Goal: Information Seeking & Learning: Learn about a topic

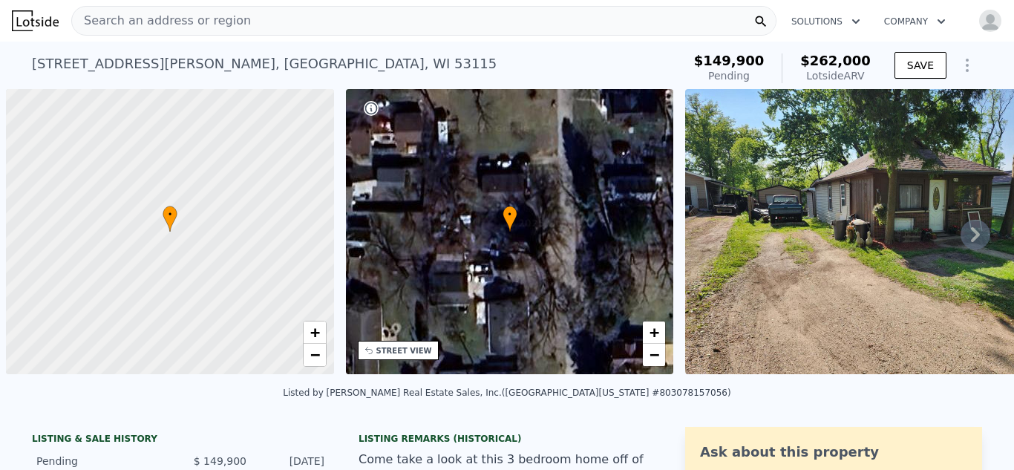
scroll to position [0, 6]
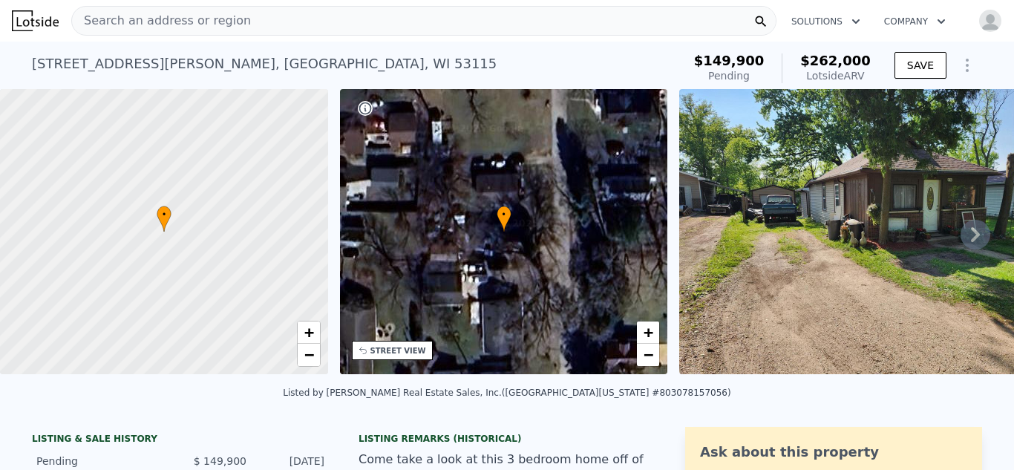
click at [251, 27] on div "Search an address or region" at bounding box center [423, 21] width 705 height 30
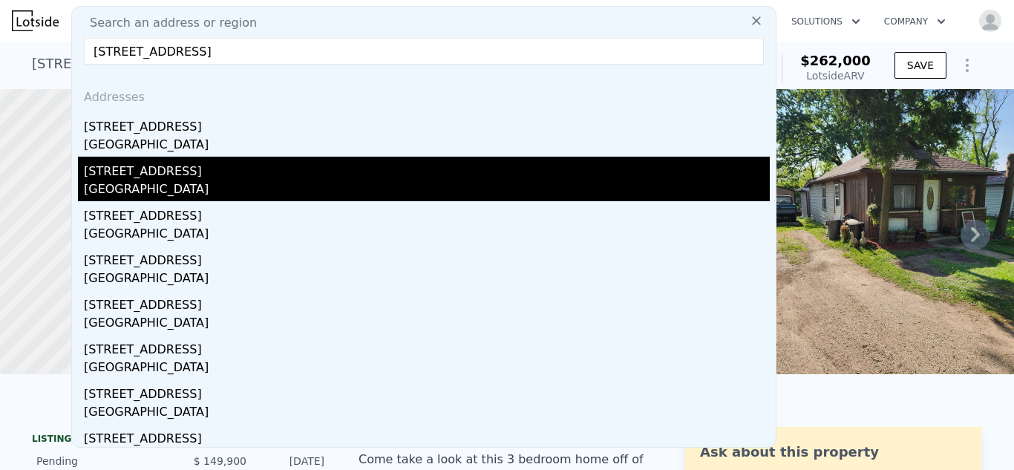
type input "210 elm st, new London, wi"
click at [121, 177] on div "[STREET_ADDRESS]" at bounding box center [427, 169] width 686 height 24
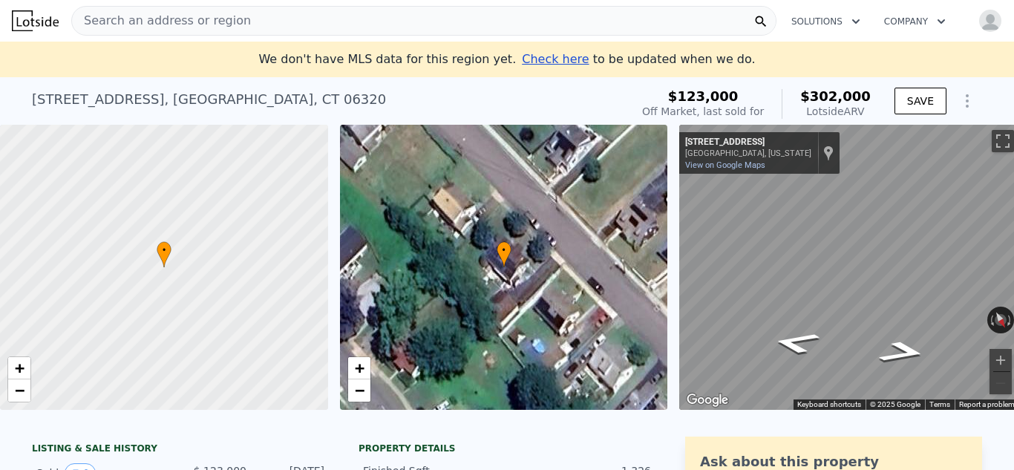
click at [236, 19] on div "Search an address or region" at bounding box center [423, 21] width 705 height 30
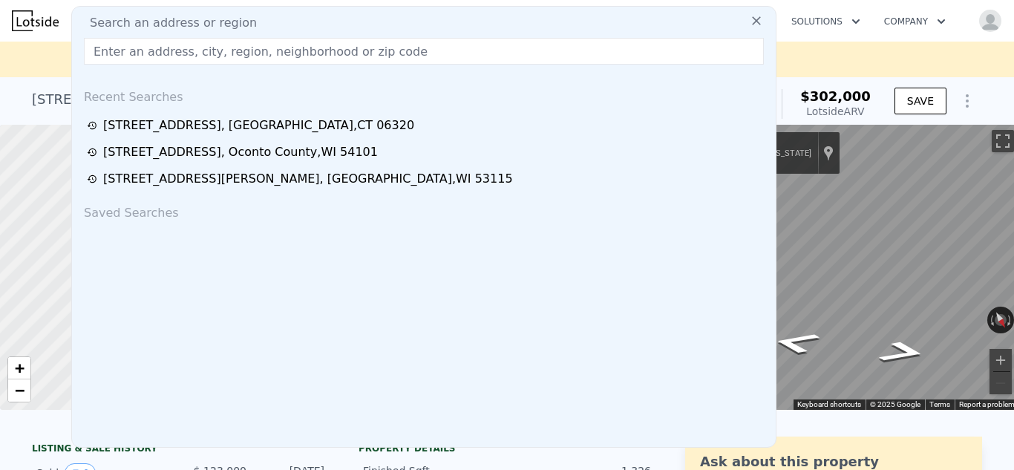
click at [206, 44] on input "text" at bounding box center [424, 51] width 680 height 27
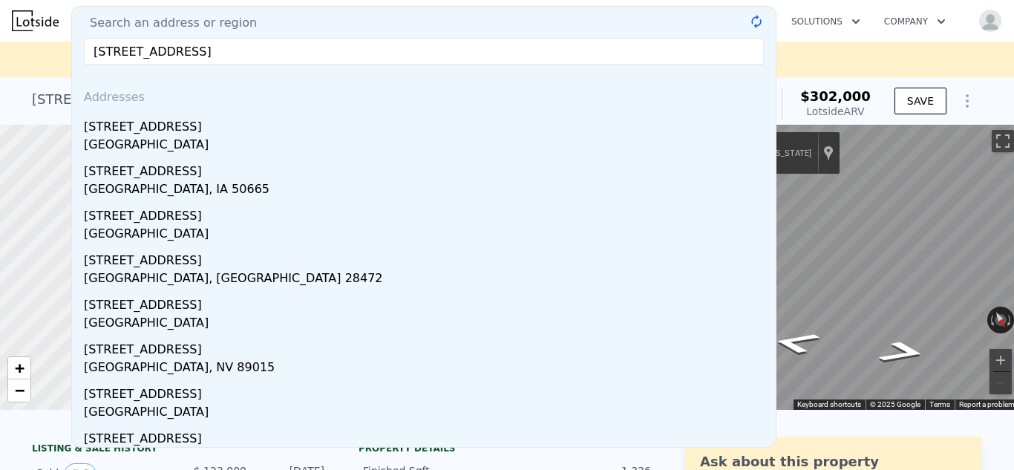
type input "210 elm st new London wi"
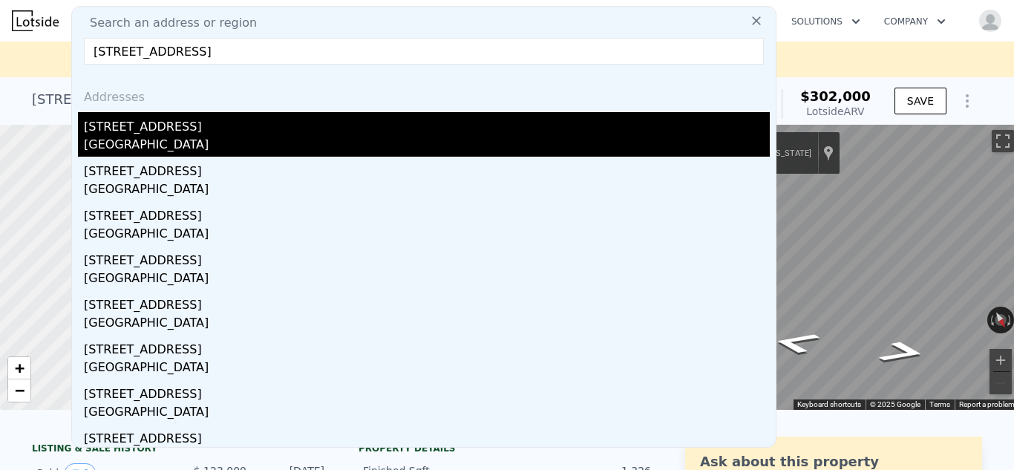
click at [137, 131] on div "[STREET_ADDRESS]" at bounding box center [427, 124] width 686 height 24
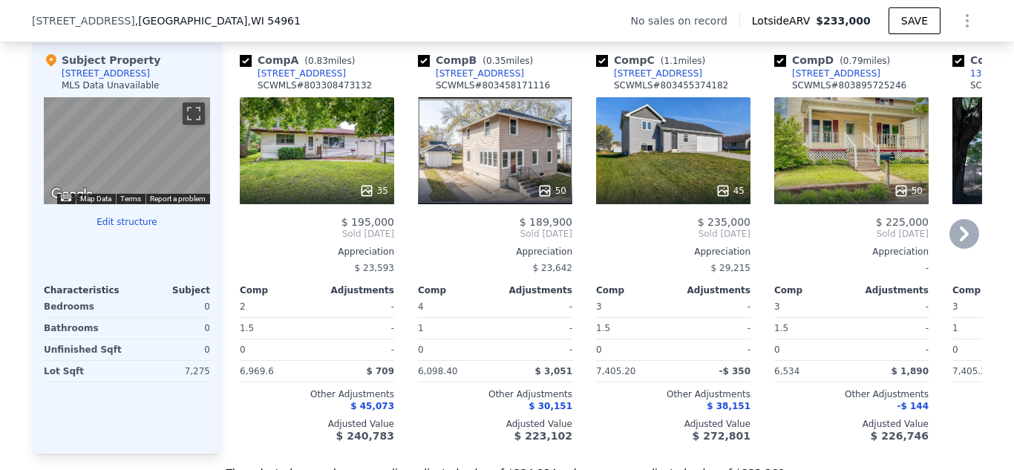
scroll to position [1434, 0]
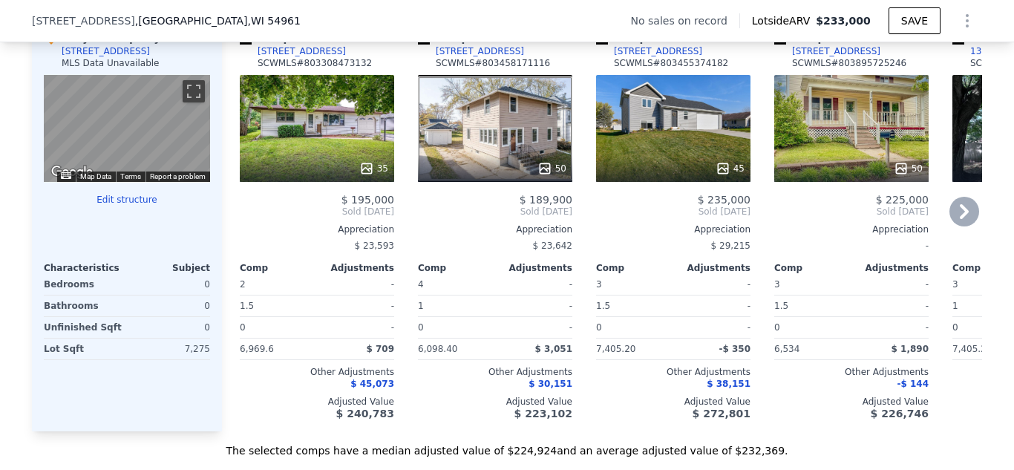
click at [957, 208] on icon at bounding box center [965, 212] width 30 height 30
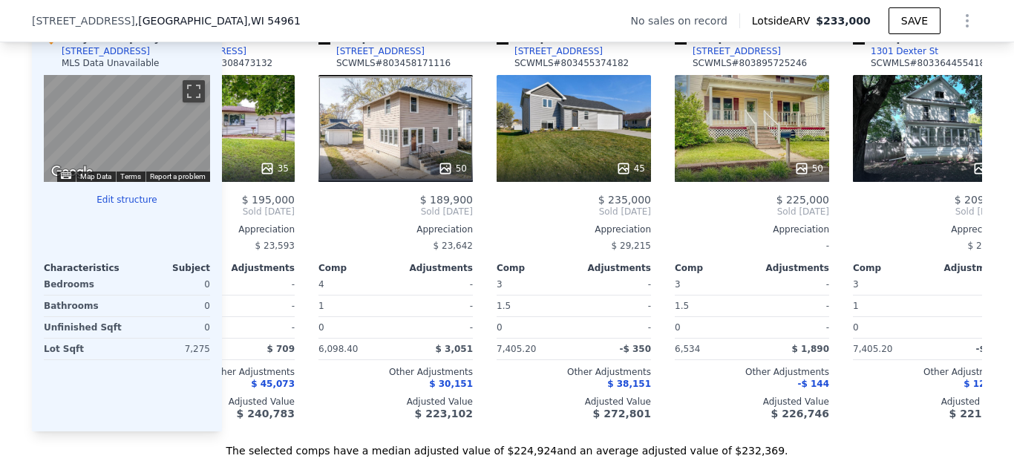
scroll to position [0, 356]
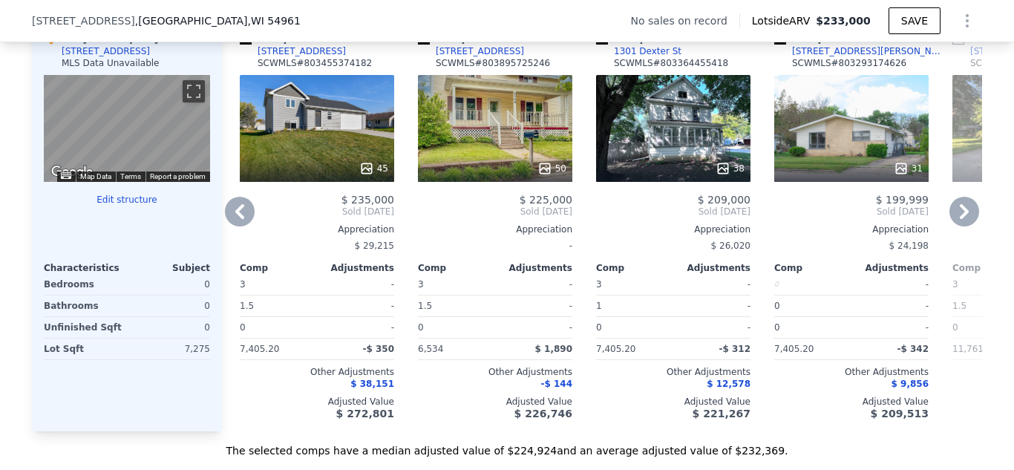
click at [957, 208] on icon at bounding box center [965, 212] width 30 height 30
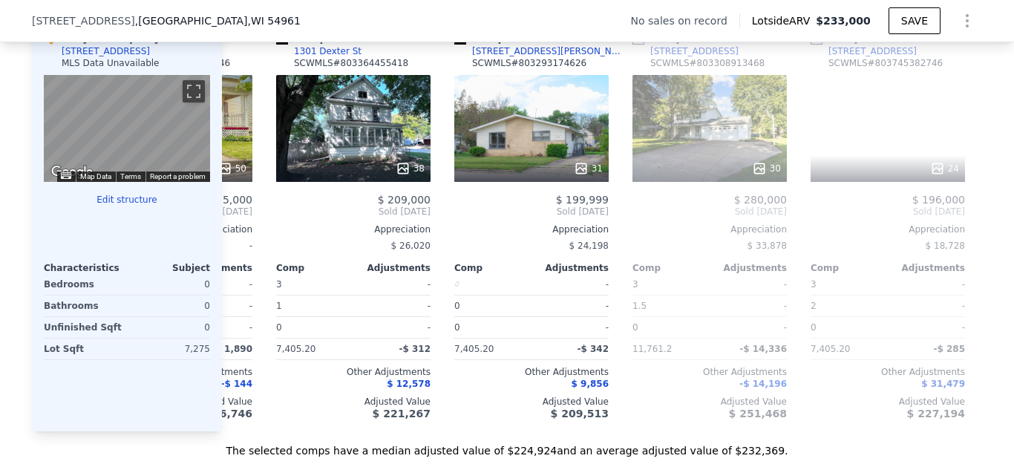
scroll to position [0, 713]
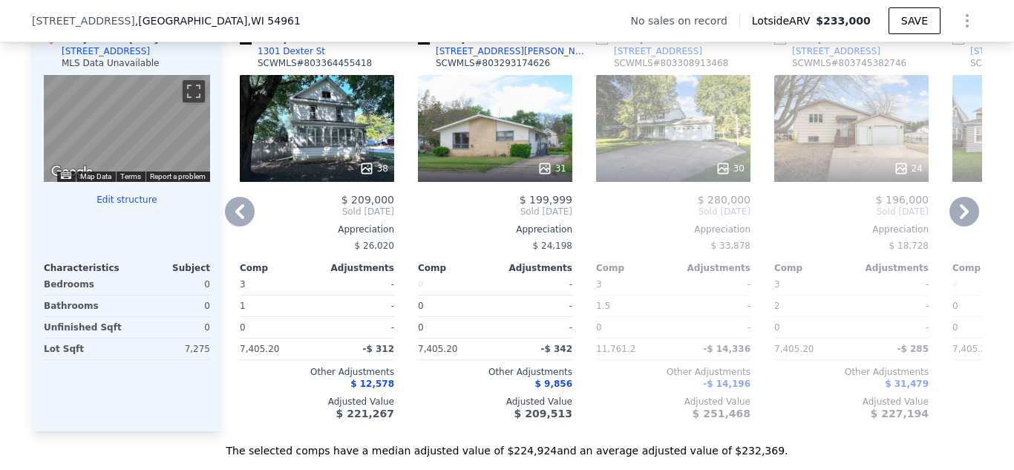
click at [957, 208] on icon at bounding box center [965, 212] width 30 height 30
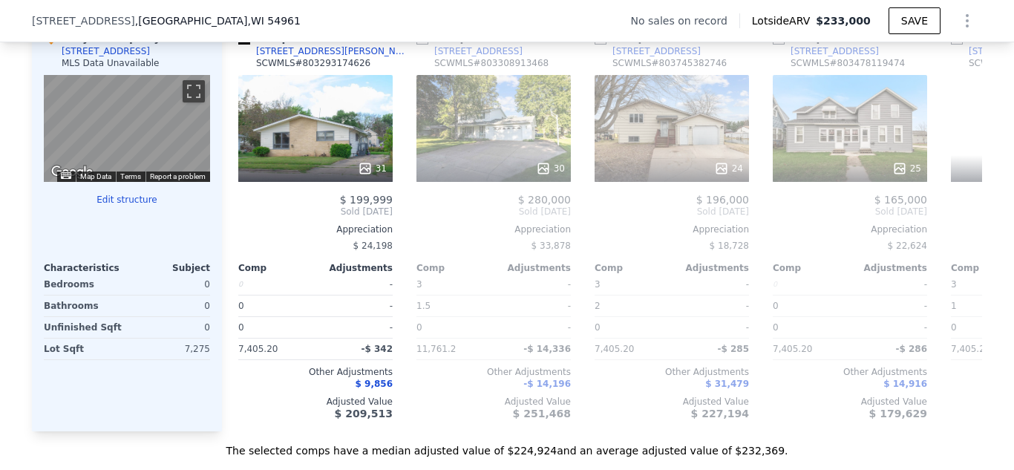
scroll to position [0, 1069]
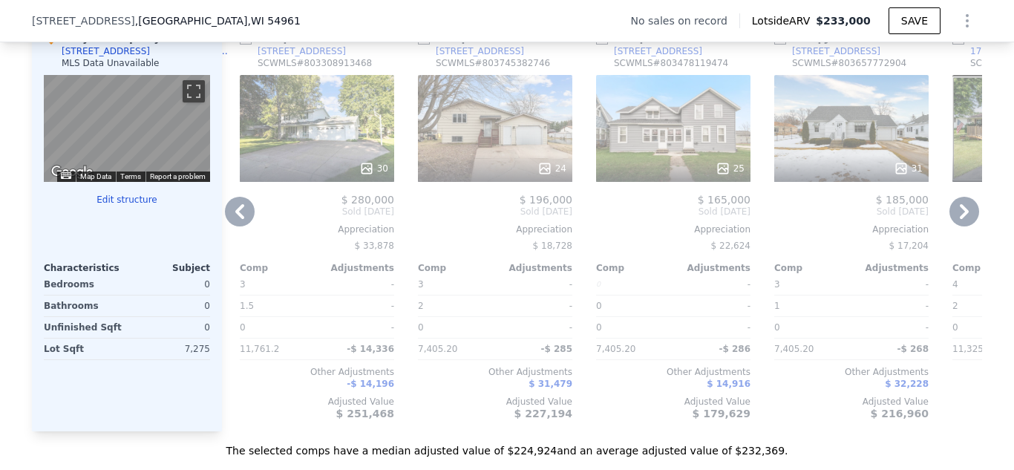
click at [957, 208] on icon at bounding box center [965, 212] width 30 height 30
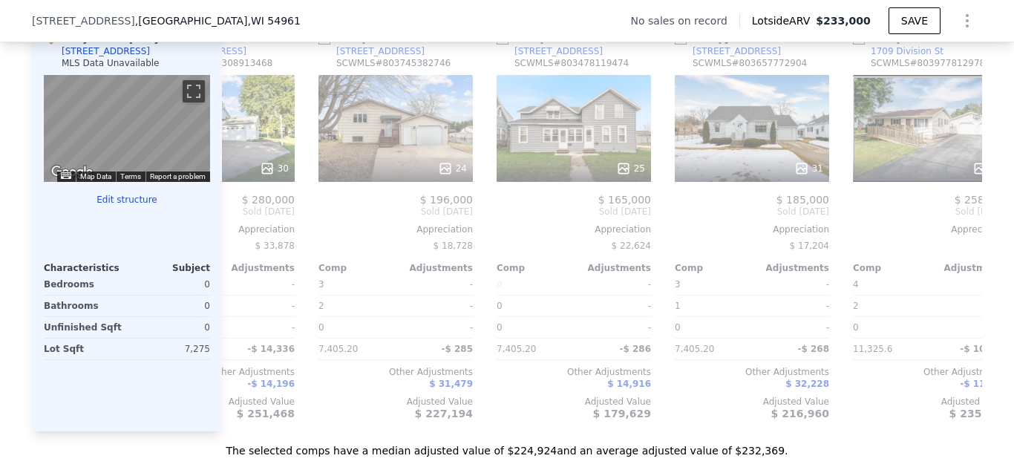
scroll to position [0, 1414]
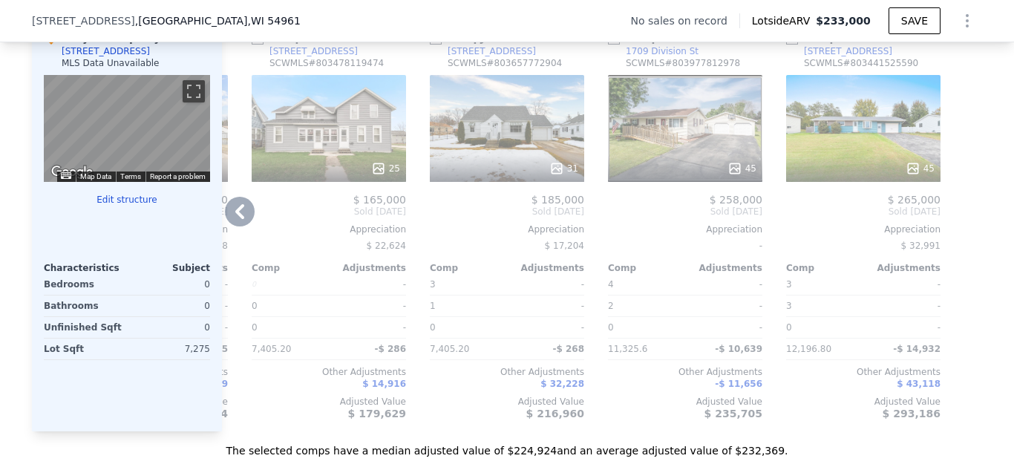
click at [957, 208] on div "Comp A ( 0.83 miles) 108 E Pine St SCWMLS # 803308473132 35 $ 195,000 Sold Sep …" at bounding box center [602, 225] width 760 height 413
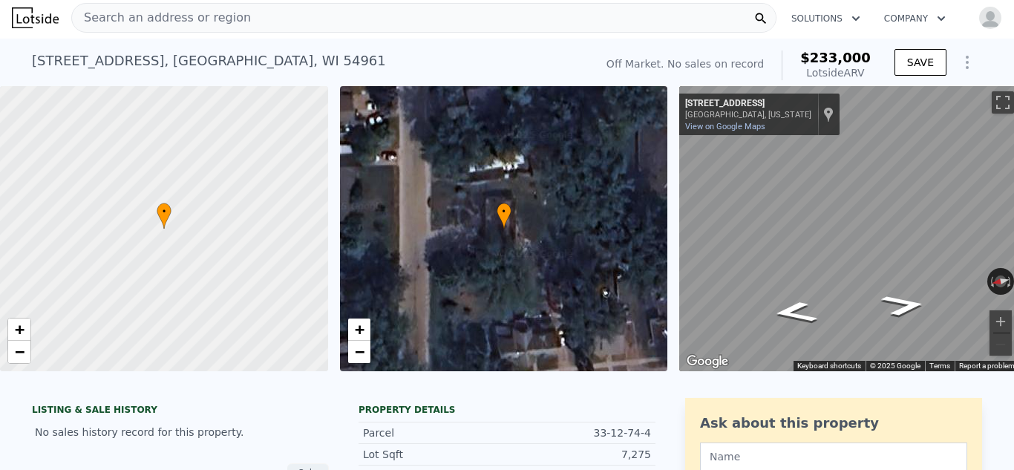
scroll to position [0, 0]
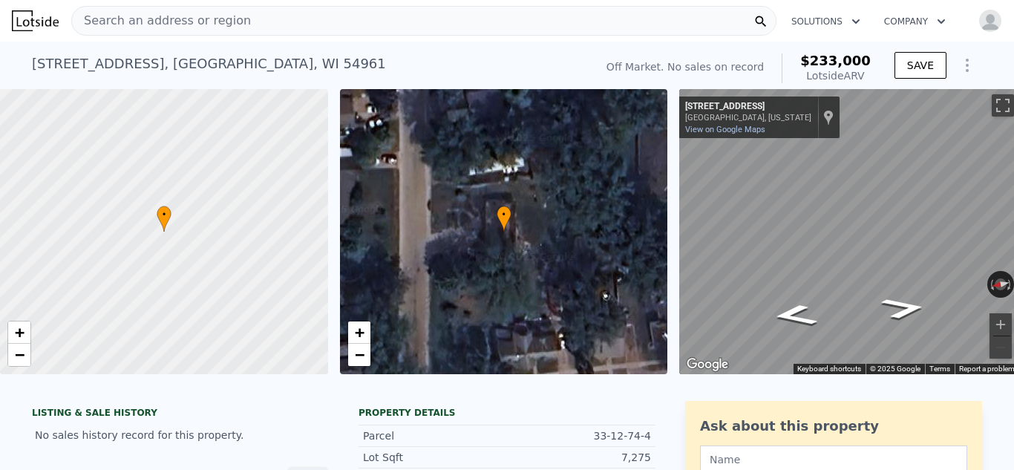
click at [156, 25] on span "Search an address or region" at bounding box center [161, 21] width 179 height 18
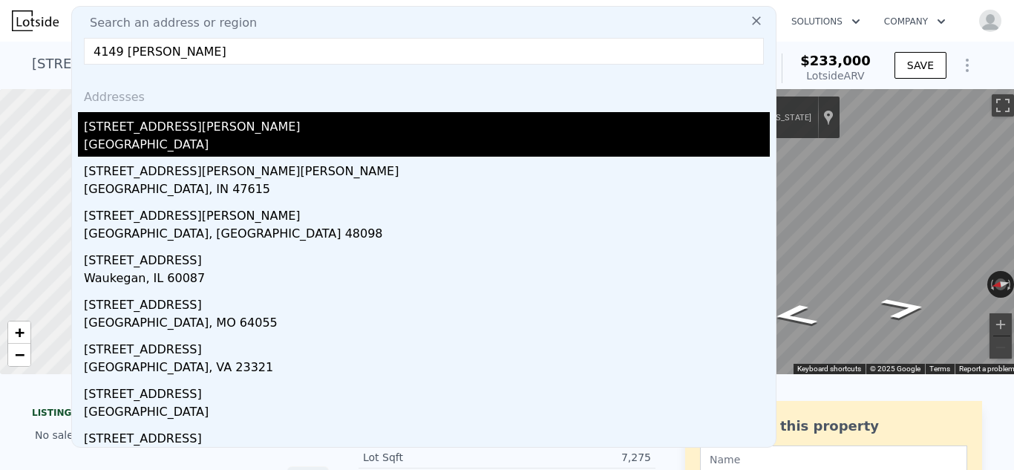
type input "4149 finch ln"
click at [128, 134] on div "[STREET_ADDRESS][PERSON_NAME]" at bounding box center [427, 124] width 686 height 24
type input "2"
type input "3"
type input "1"
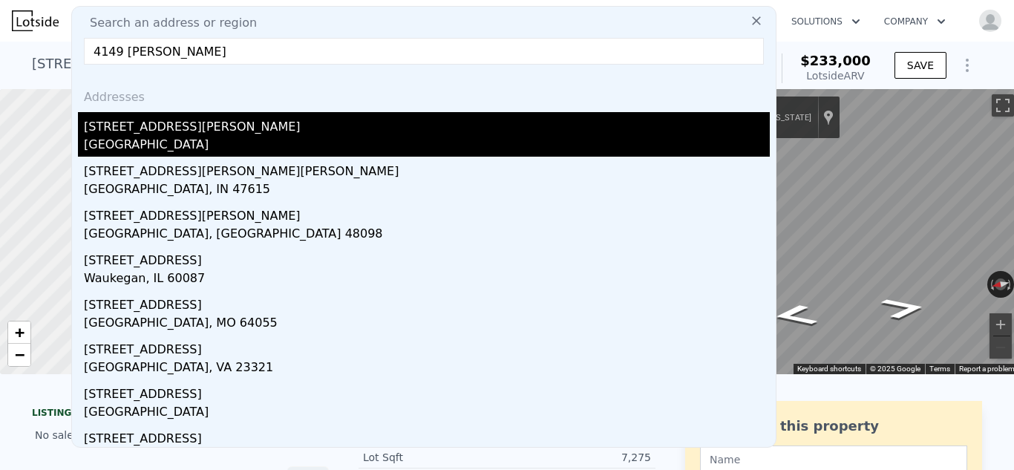
type input "2"
type input "704"
type input "1240"
type input "5662.8"
type input "10890"
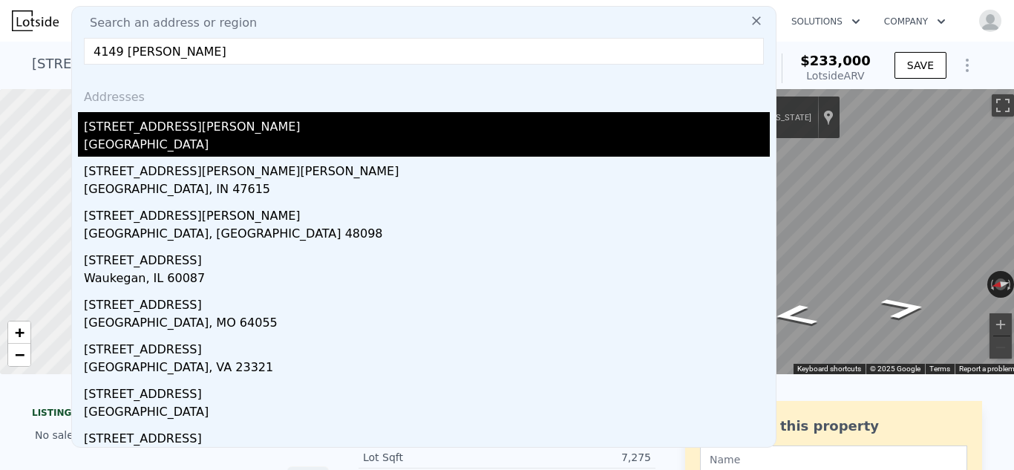
type input "$ 262,000"
type input "$ 88,172"
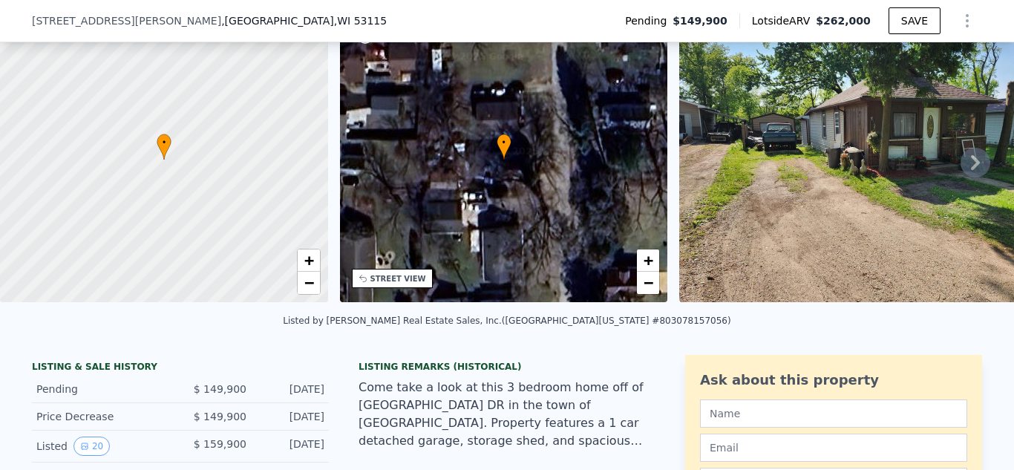
scroll to position [88, 0]
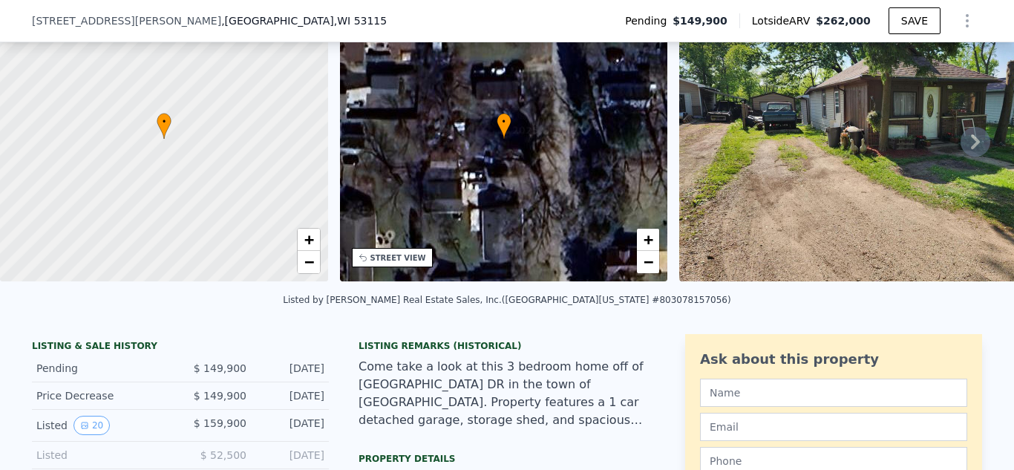
click at [976, 135] on icon at bounding box center [976, 142] width 30 height 30
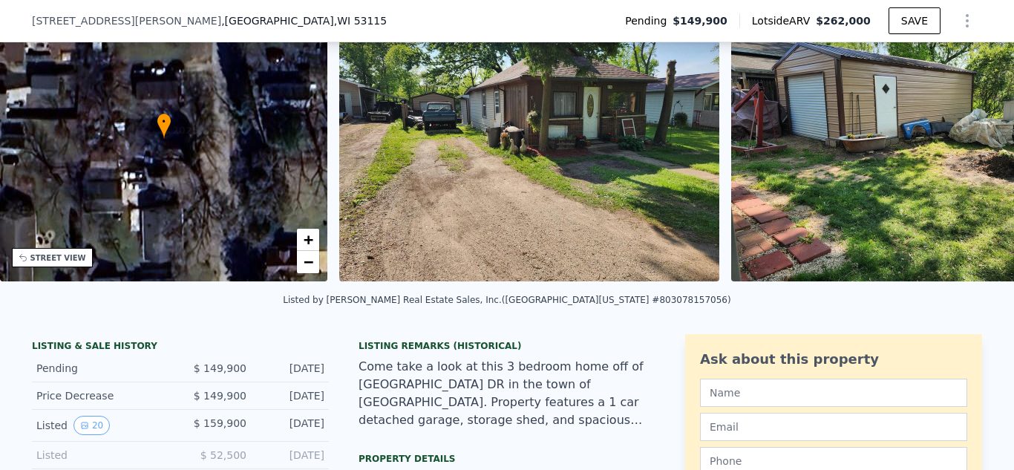
scroll to position [0, 345]
click at [976, 135] on icon at bounding box center [976, 142] width 30 height 30
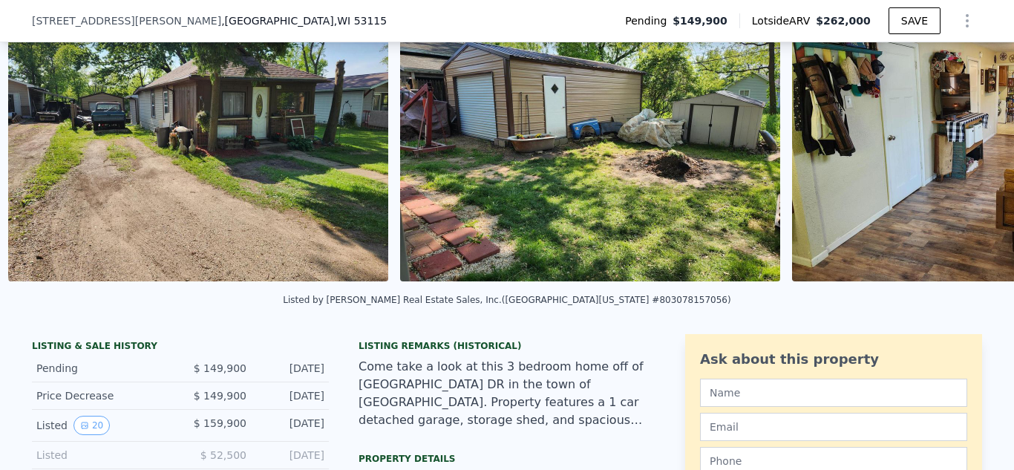
scroll to position [0, 679]
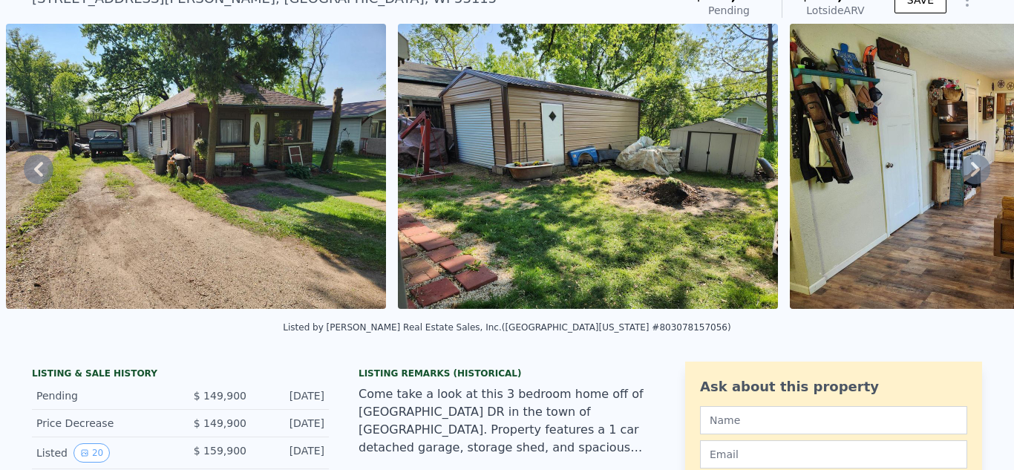
click at [978, 184] on icon at bounding box center [976, 169] width 30 height 30
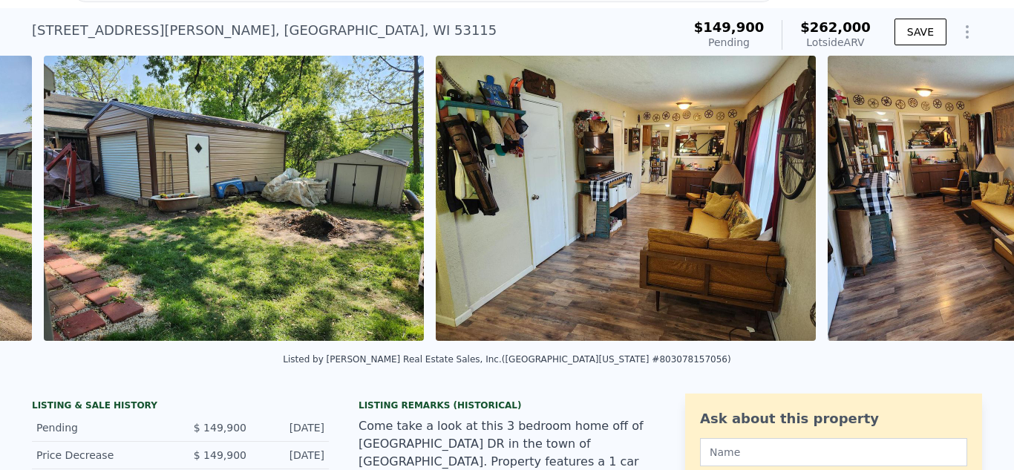
scroll to position [0, 1071]
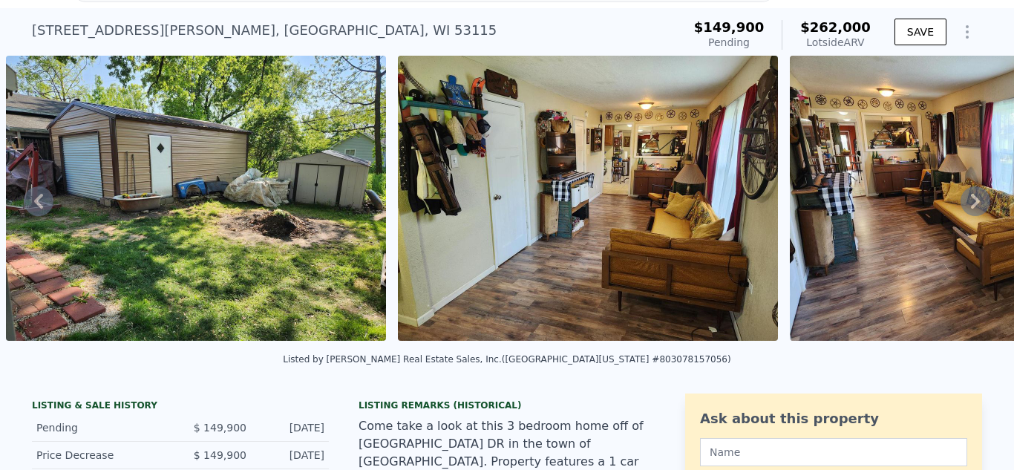
click at [978, 196] on icon at bounding box center [976, 201] width 30 height 30
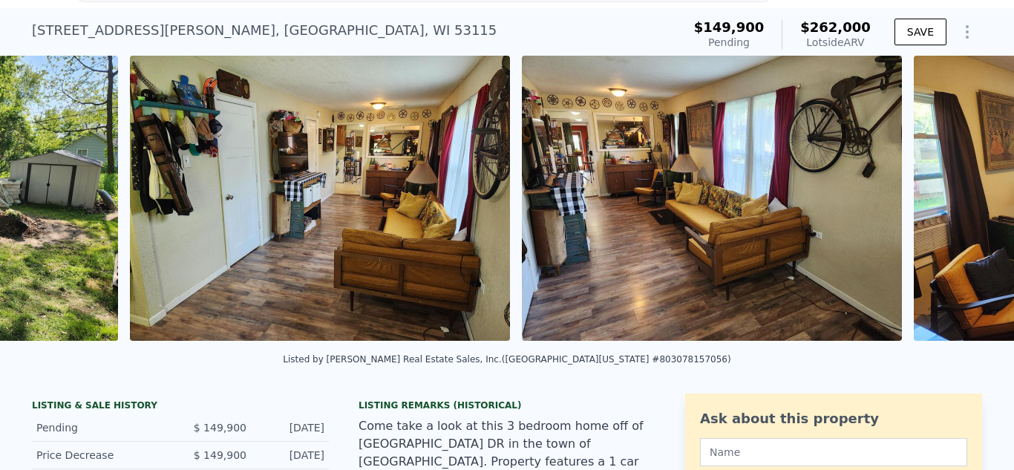
scroll to position [0, 1463]
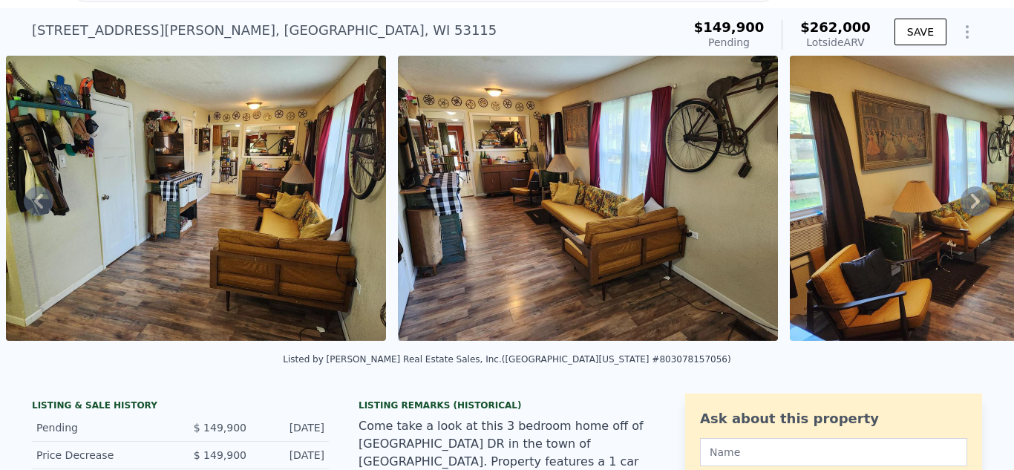
click at [978, 196] on icon at bounding box center [976, 201] width 30 height 30
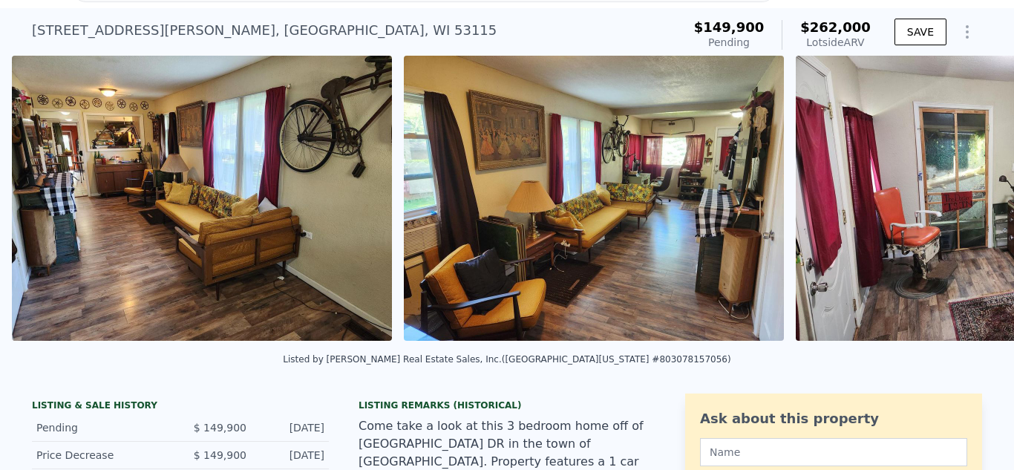
scroll to position [0, 1855]
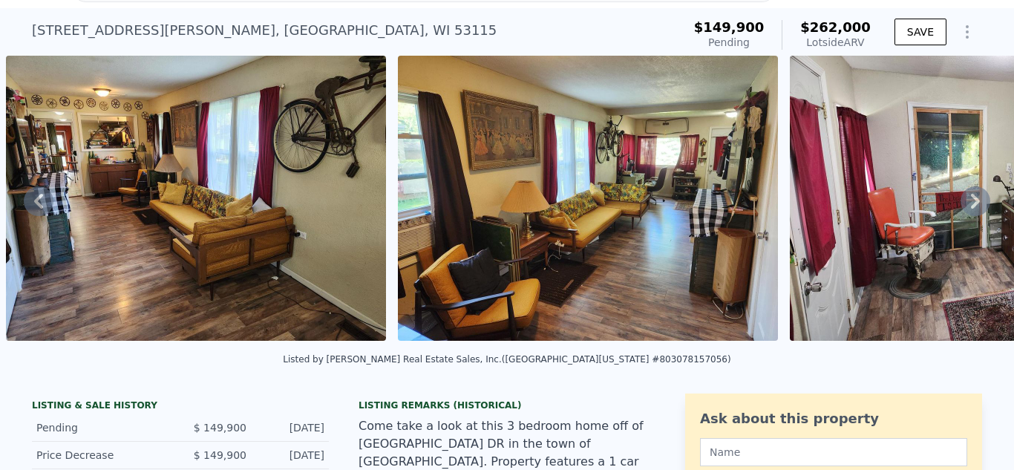
click at [978, 196] on icon at bounding box center [976, 201] width 30 height 30
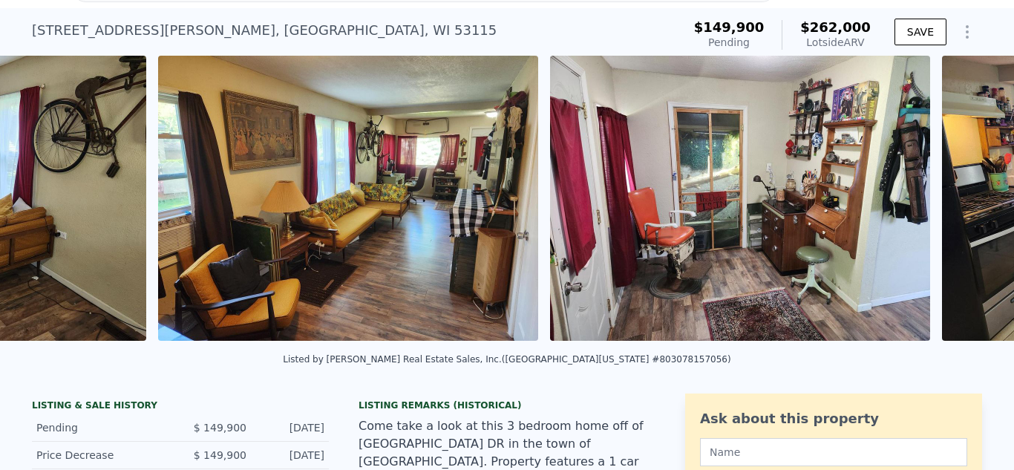
scroll to position [0, 2247]
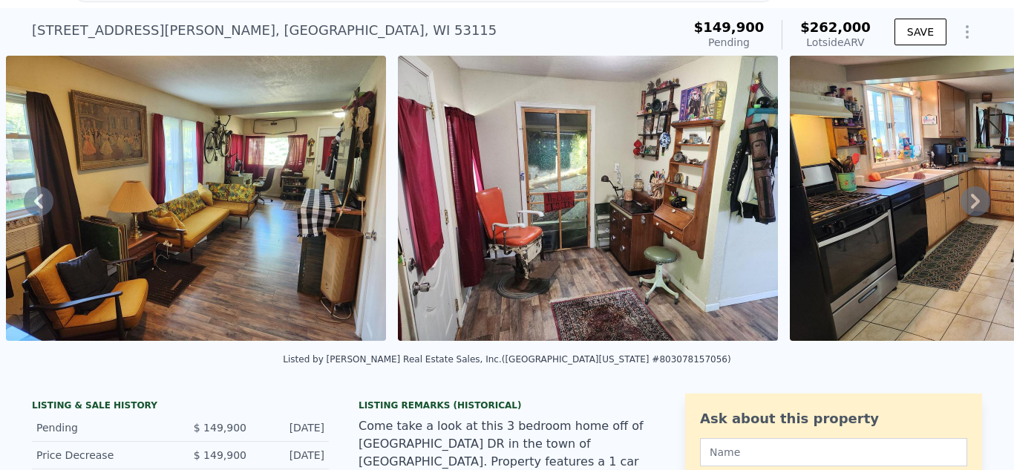
click at [978, 196] on icon at bounding box center [976, 201] width 30 height 30
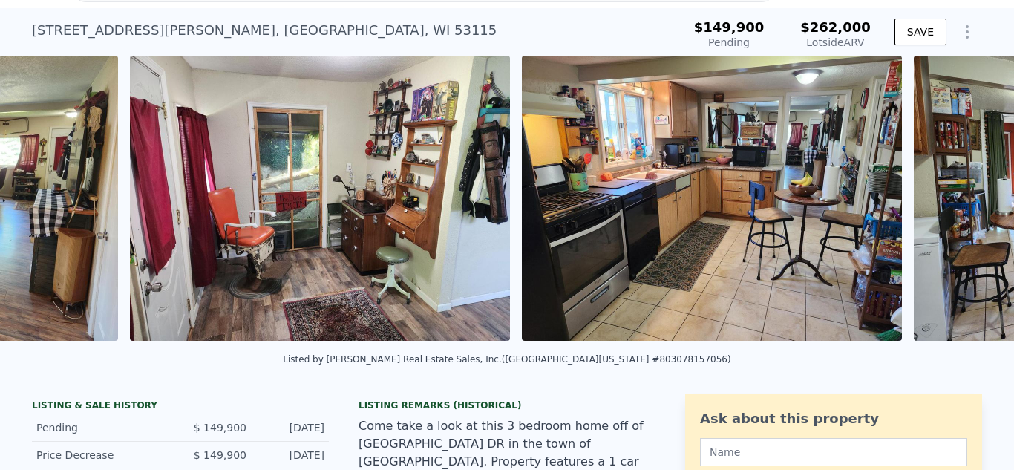
scroll to position [0, 2639]
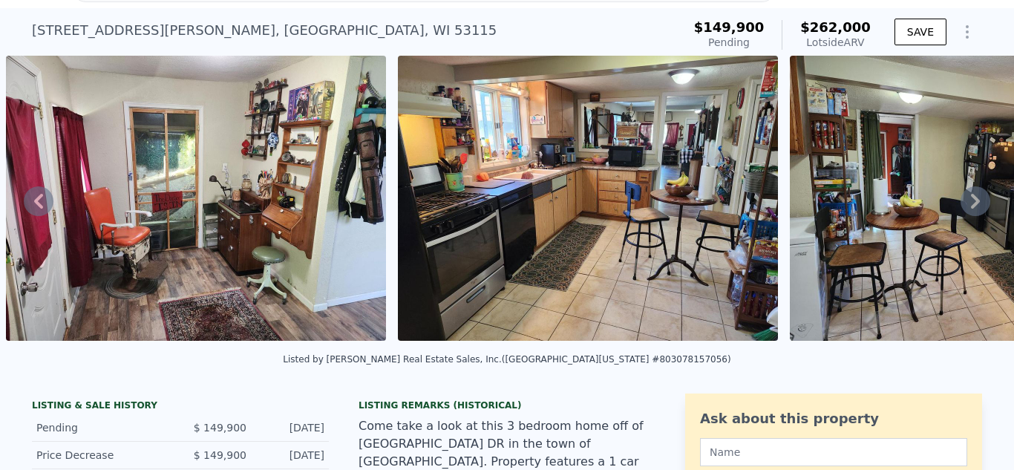
click at [978, 196] on icon at bounding box center [976, 201] width 30 height 30
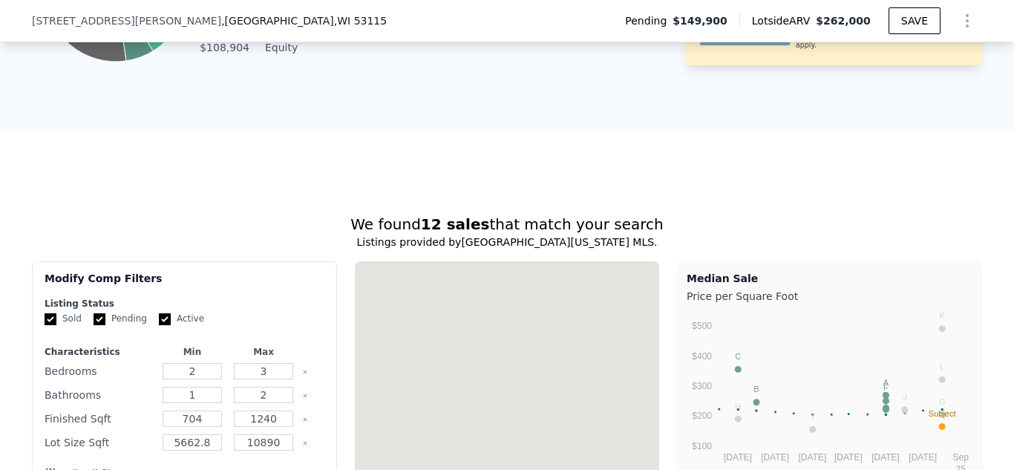
scroll to position [1533, 0]
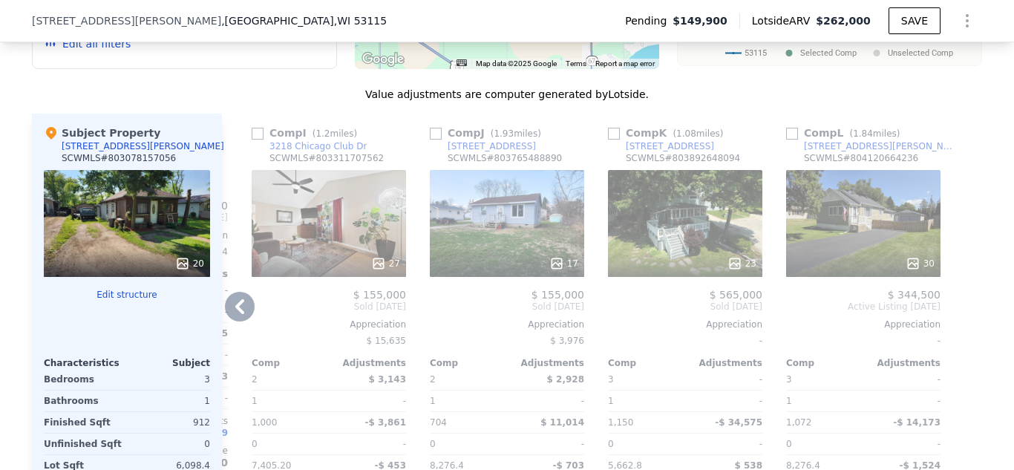
click at [558, 265] on icon at bounding box center [556, 263] width 15 height 15
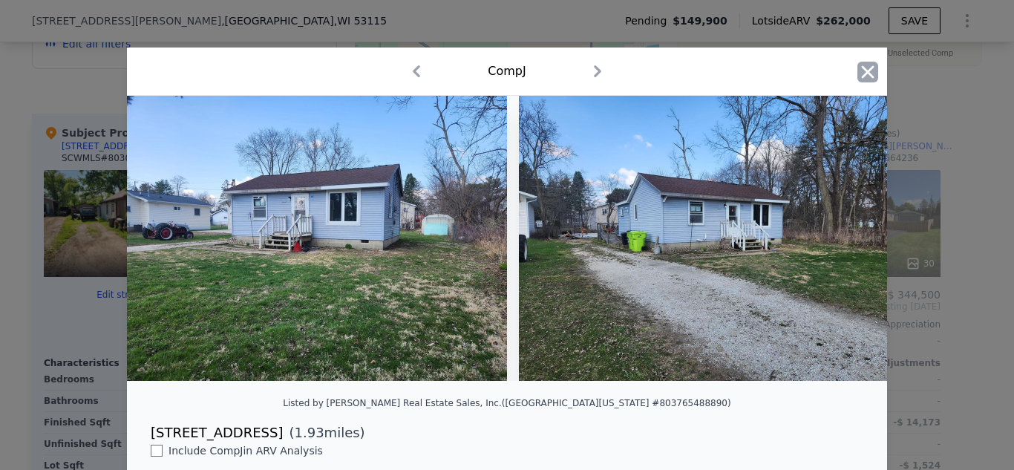
click at [866, 68] on icon "button" at bounding box center [868, 72] width 21 height 21
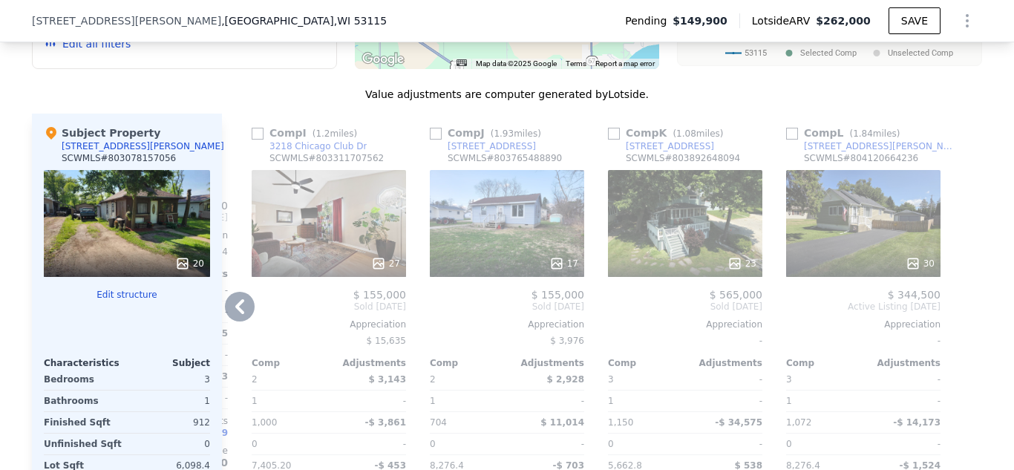
click at [561, 260] on icon at bounding box center [556, 263] width 15 height 15
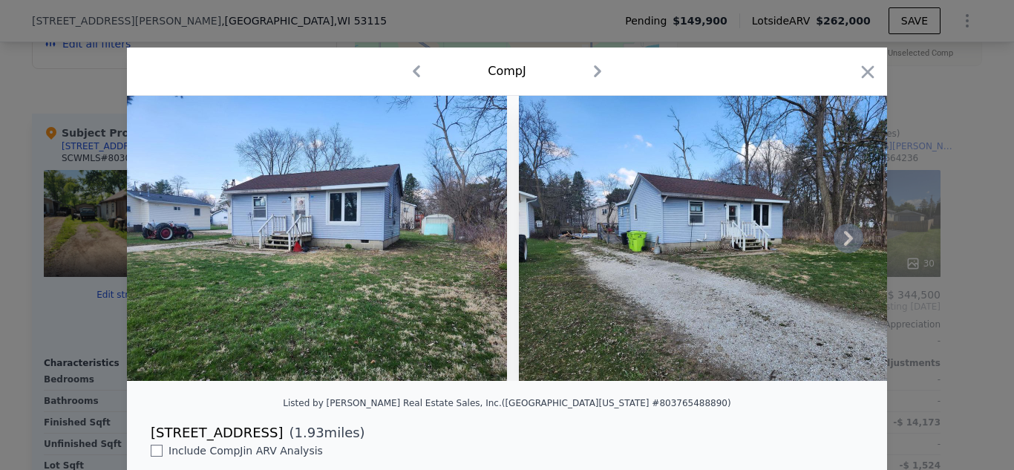
click at [846, 238] on icon at bounding box center [849, 238] width 30 height 30
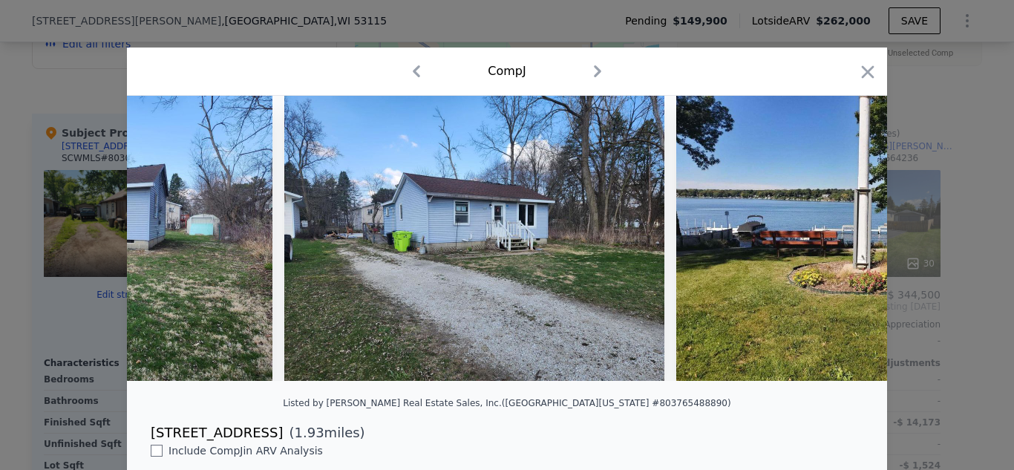
scroll to position [0, 356]
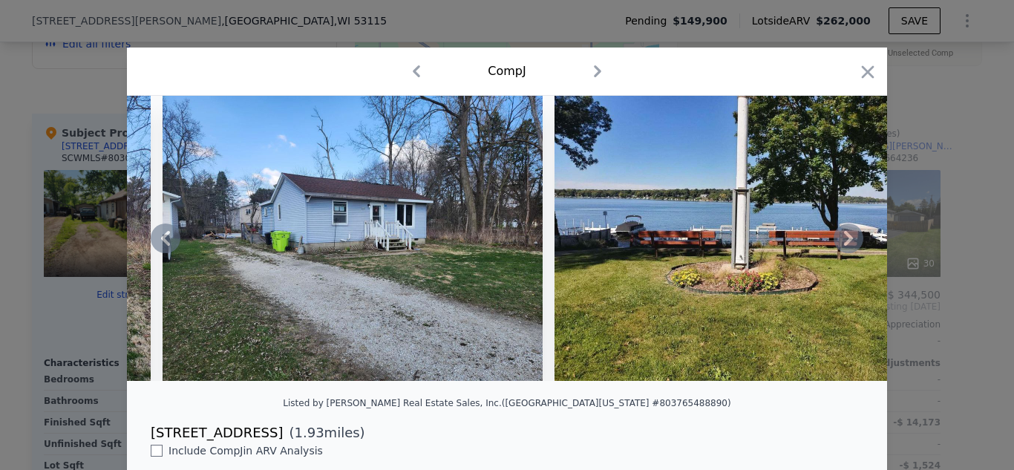
click at [841, 235] on icon at bounding box center [849, 238] width 30 height 30
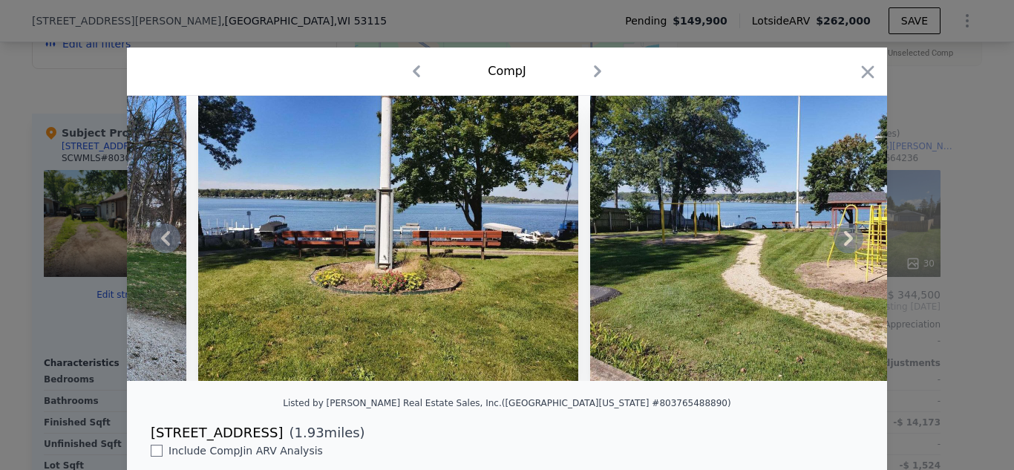
click at [841, 235] on icon at bounding box center [849, 238] width 30 height 30
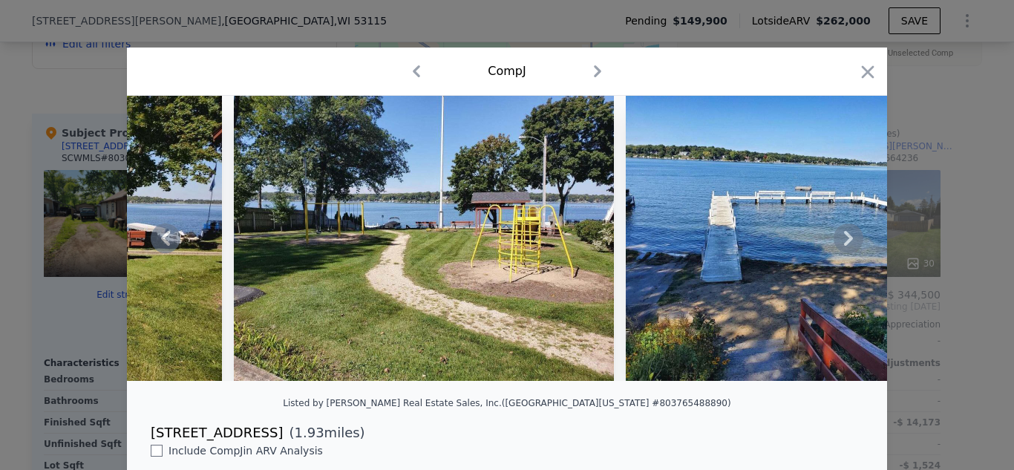
click at [841, 235] on icon at bounding box center [849, 238] width 30 height 30
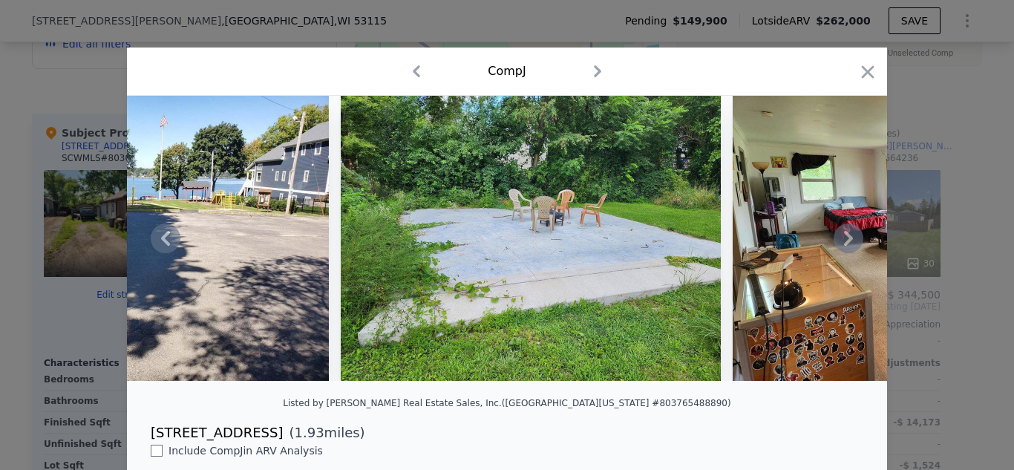
click at [841, 235] on icon at bounding box center [849, 238] width 30 height 30
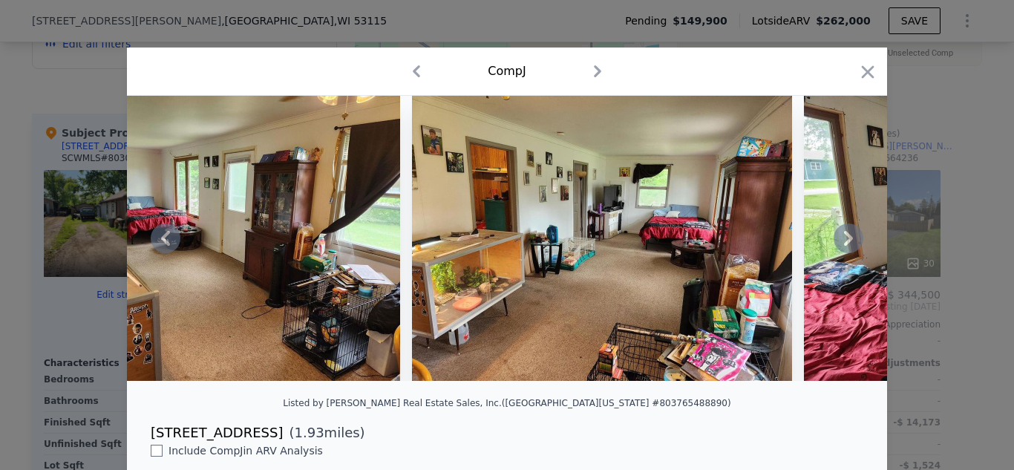
click at [841, 235] on icon at bounding box center [849, 238] width 30 height 30
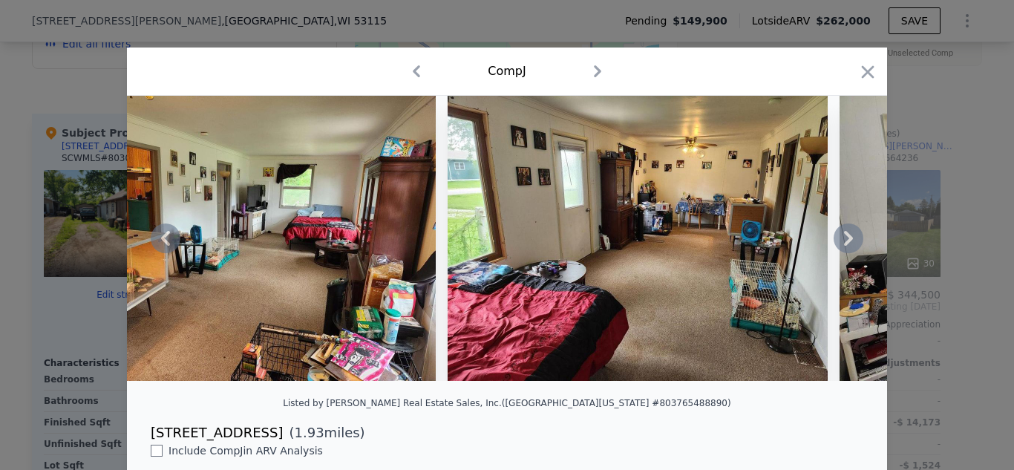
click at [841, 235] on icon at bounding box center [849, 238] width 30 height 30
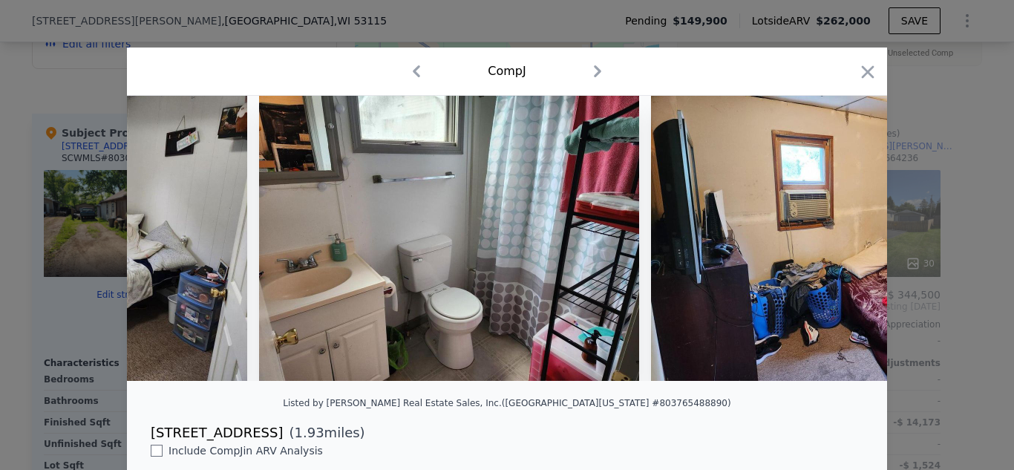
scroll to position [0, 4276]
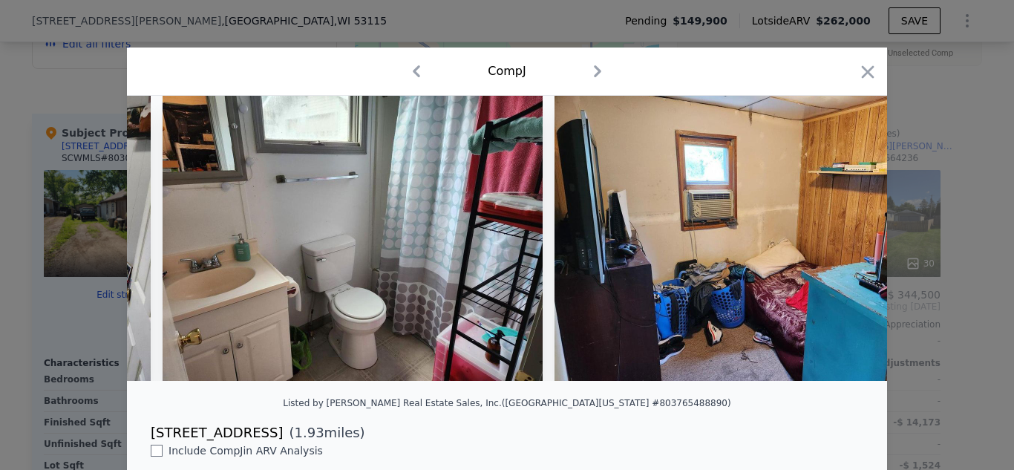
click at [841, 235] on div at bounding box center [507, 238] width 760 height 285
click at [841, 235] on icon at bounding box center [849, 238] width 30 height 30
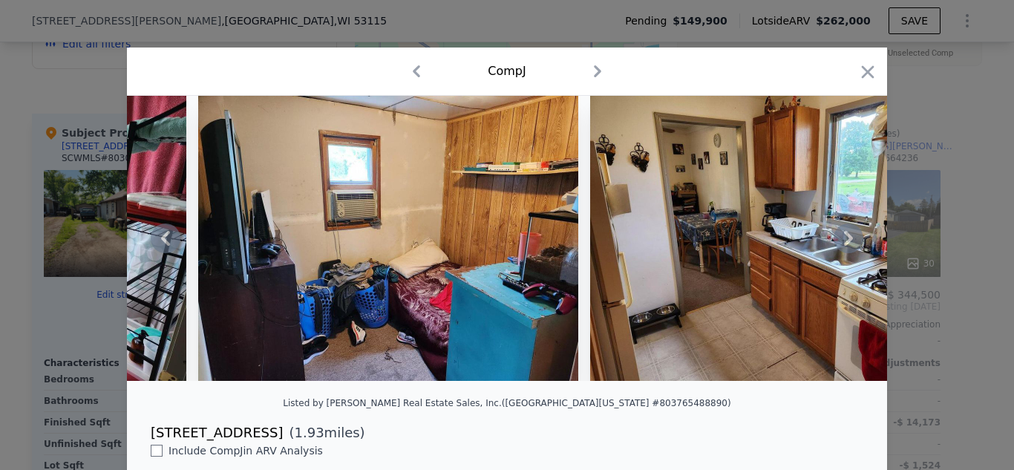
click at [841, 235] on icon at bounding box center [849, 238] width 30 height 30
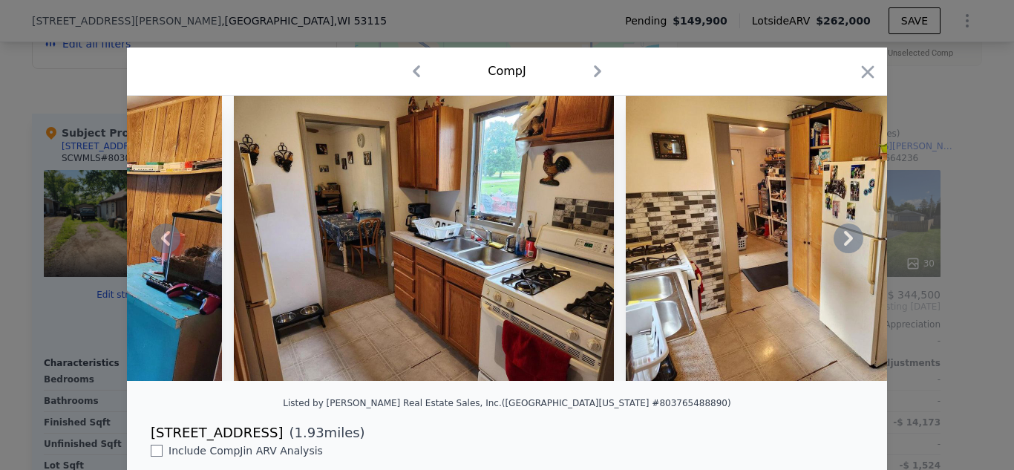
click at [841, 235] on icon at bounding box center [849, 238] width 30 height 30
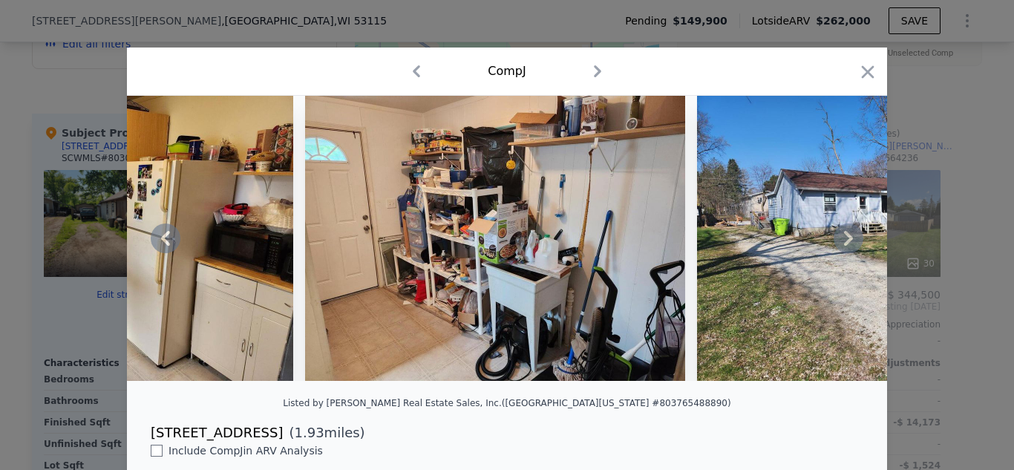
click at [841, 235] on icon at bounding box center [849, 238] width 30 height 30
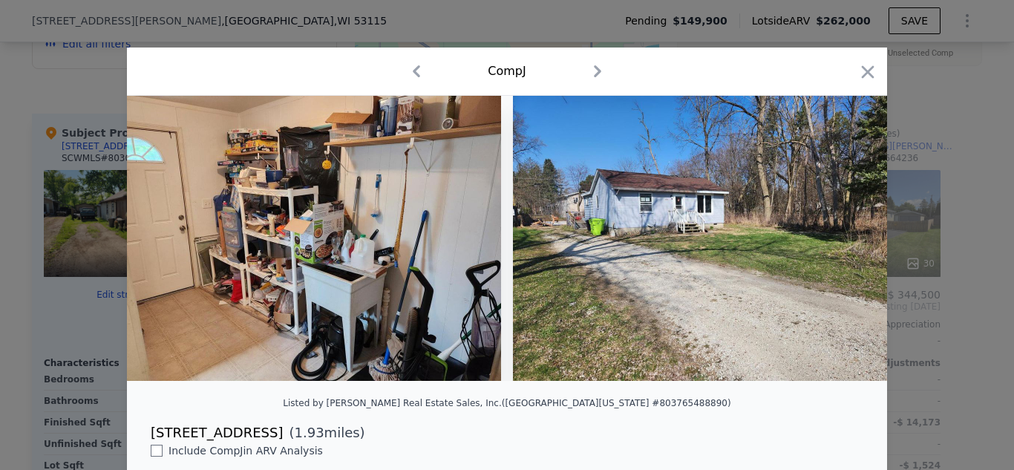
scroll to position [0, 5892]
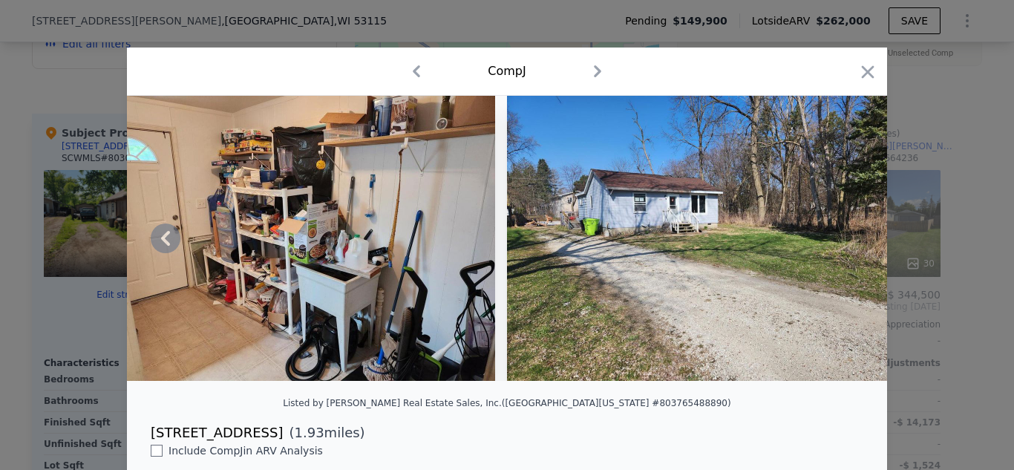
click at [841, 235] on img at bounding box center [697, 238] width 380 height 285
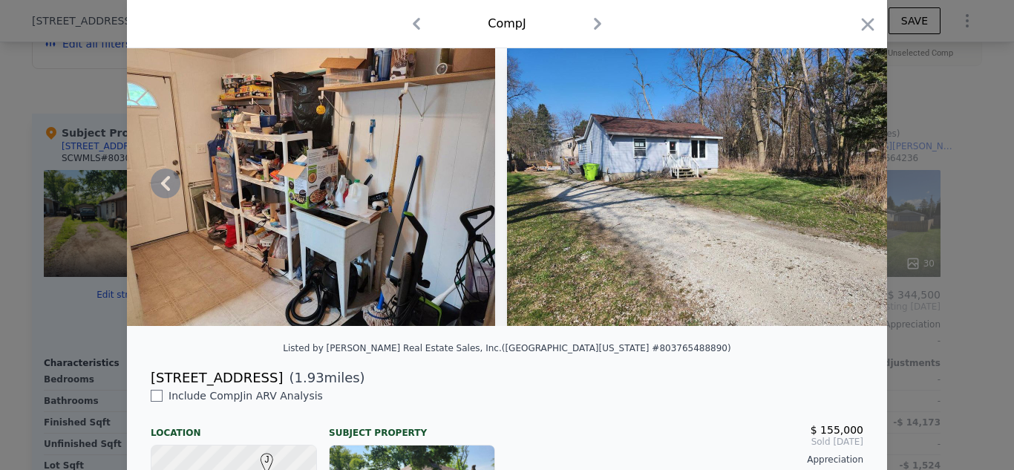
scroll to position [0, 0]
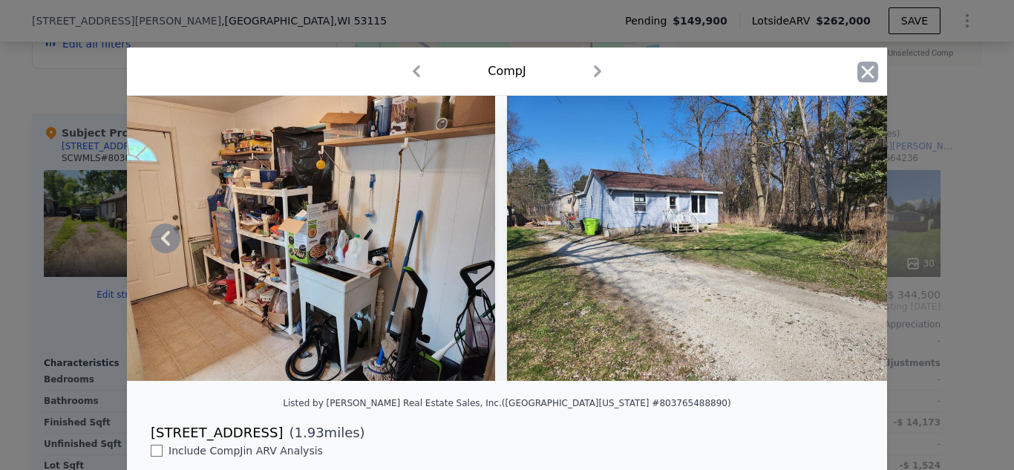
click at [865, 73] on icon "button" at bounding box center [868, 72] width 21 height 21
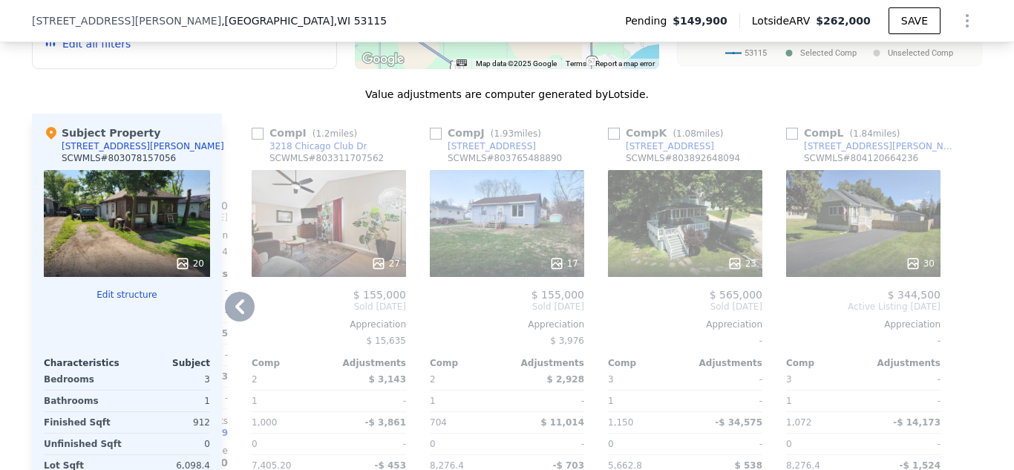
click at [245, 301] on icon at bounding box center [240, 307] width 30 height 30
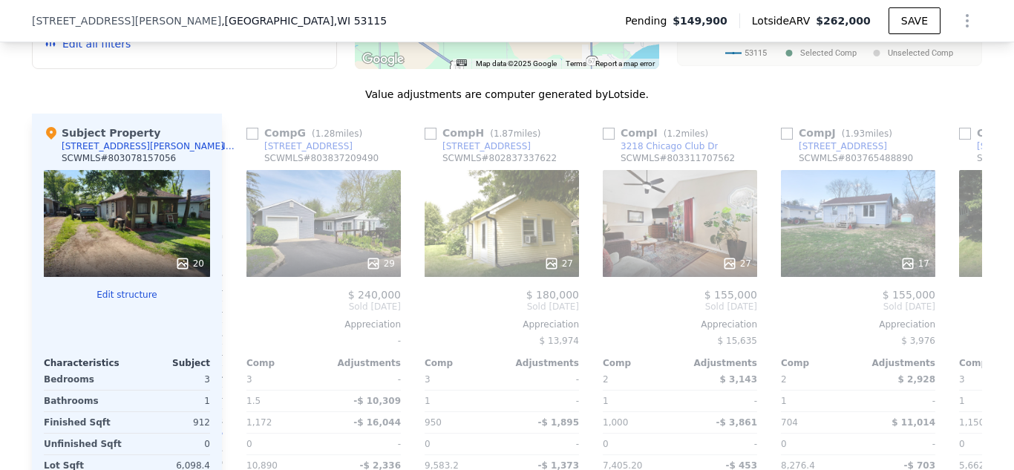
scroll to position [0, 1057]
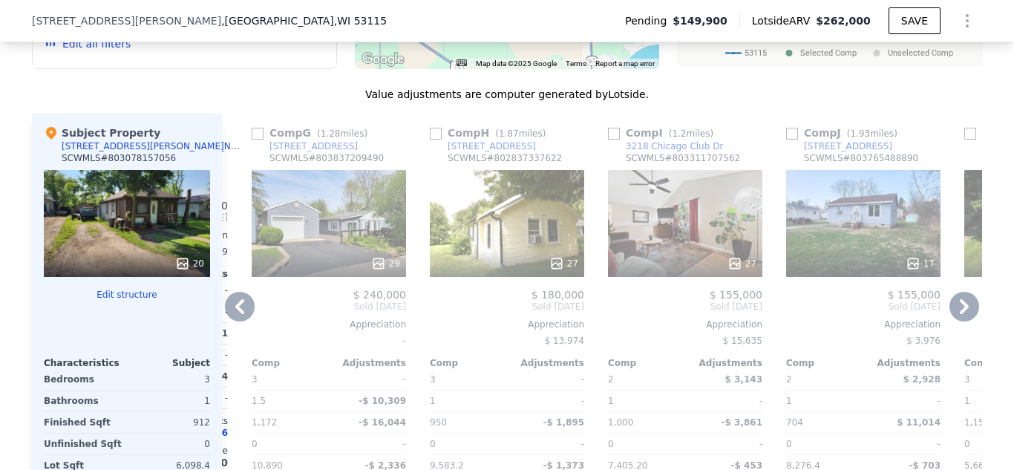
click at [245, 301] on icon at bounding box center [240, 307] width 30 height 30
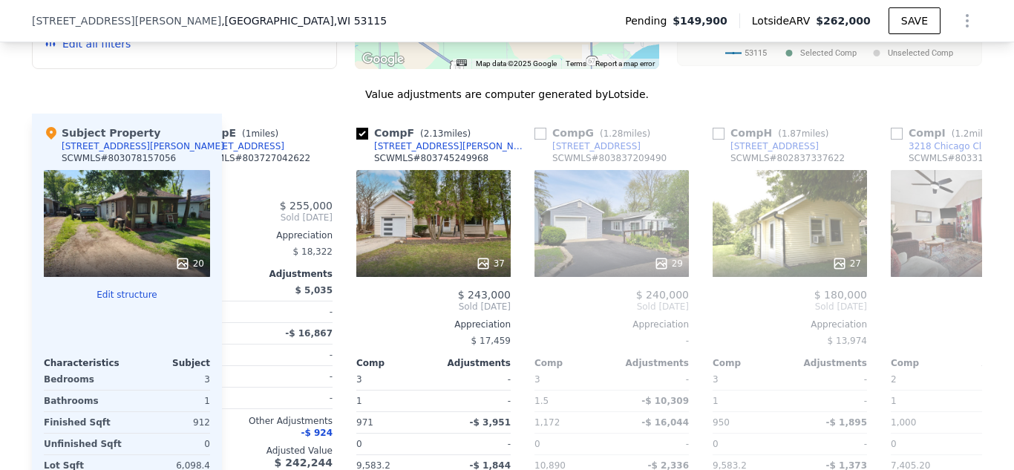
scroll to position [0, 701]
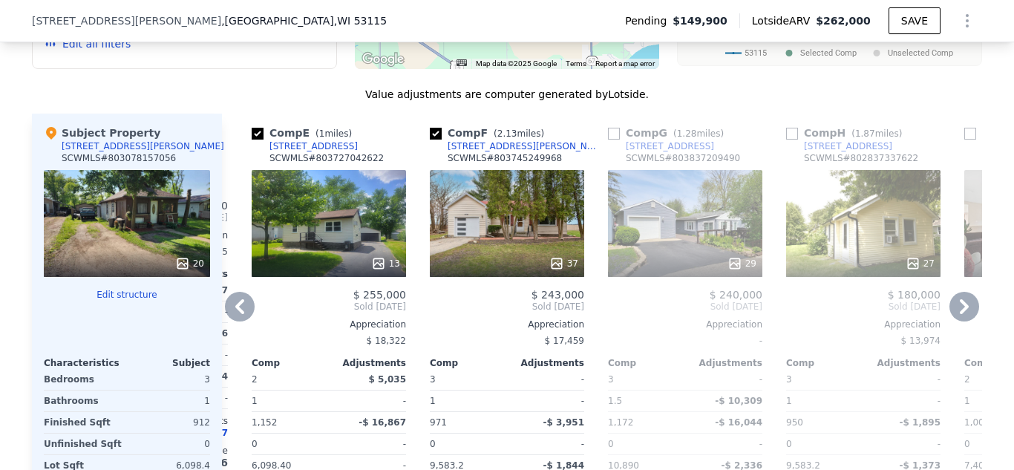
click at [245, 301] on icon at bounding box center [240, 307] width 30 height 30
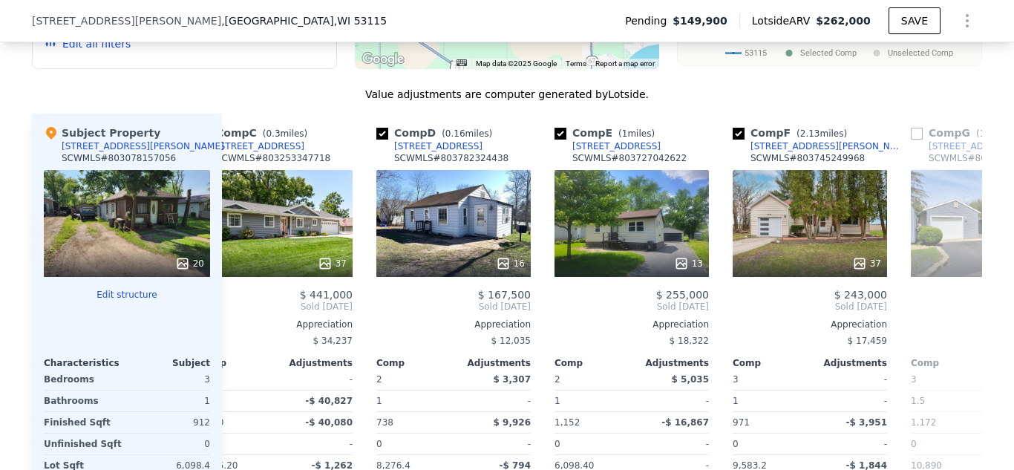
scroll to position [0, 344]
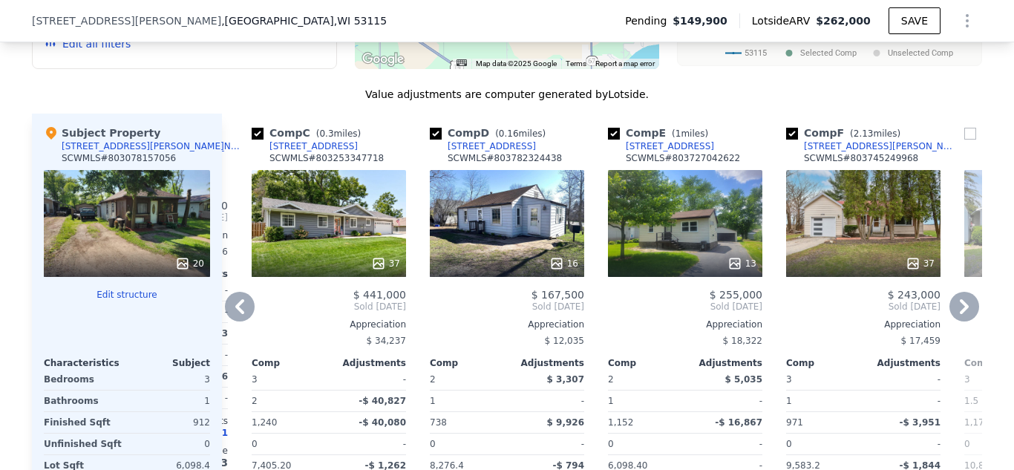
click at [239, 305] on icon at bounding box center [239, 306] width 9 height 15
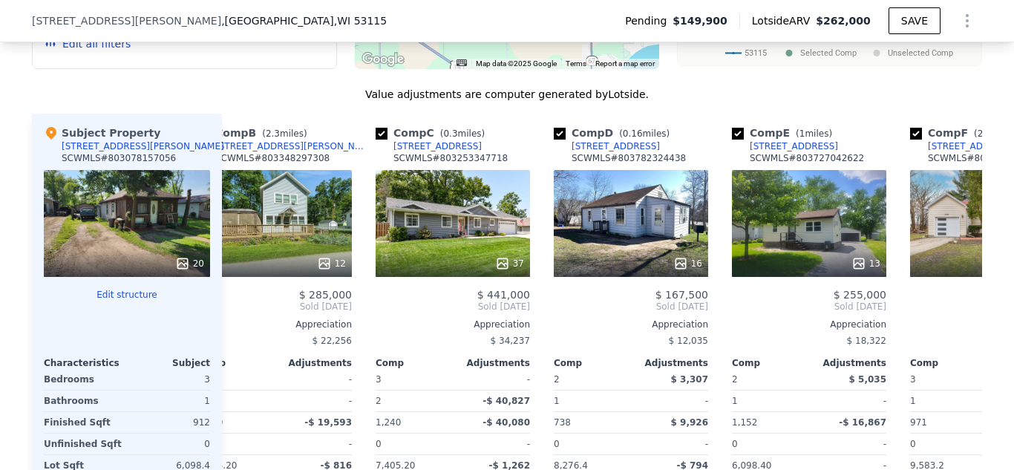
scroll to position [0, 0]
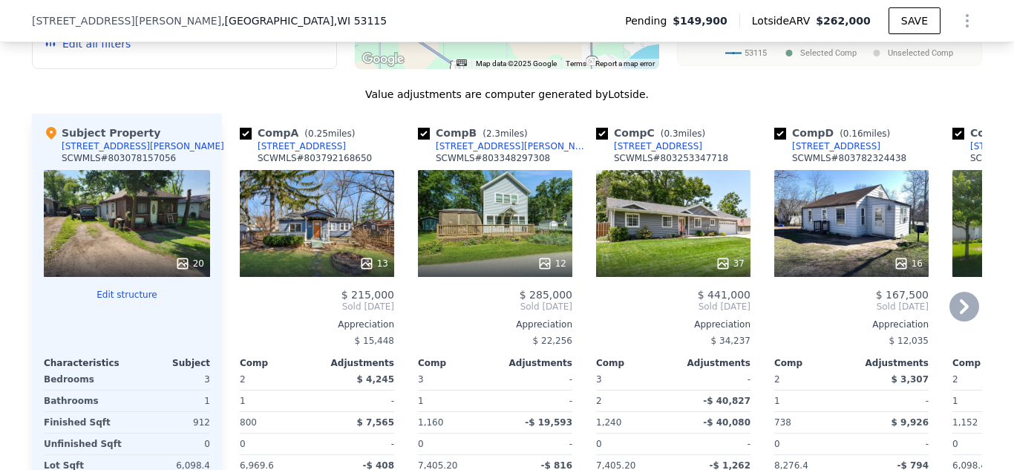
click at [1013, 322] on div "We found 12 sales that match your search Listings provided by South Central [US…" at bounding box center [507, 181] width 1014 height 830
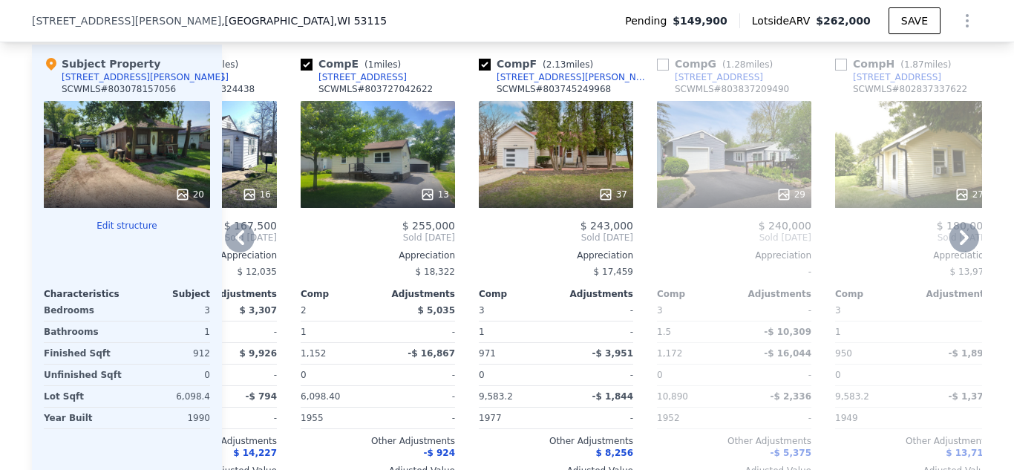
scroll to position [1597, 0]
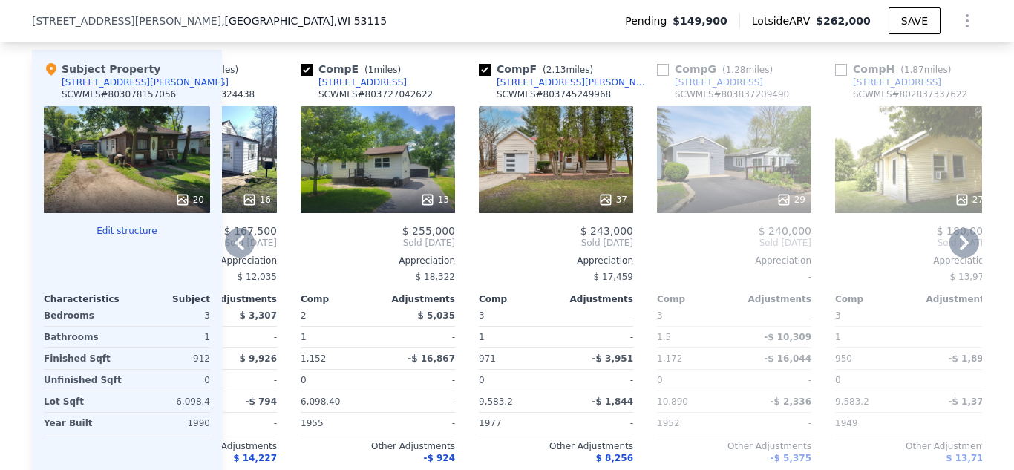
click at [428, 198] on icon at bounding box center [427, 200] width 10 height 10
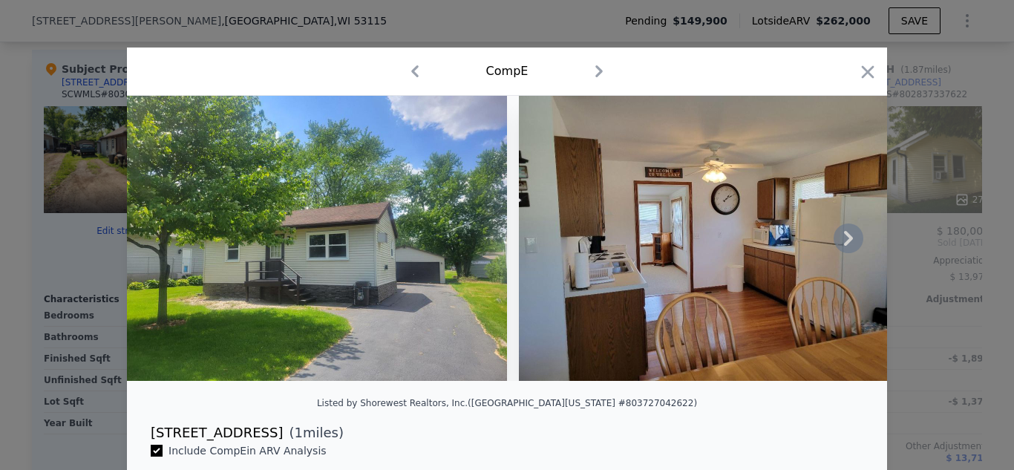
click at [846, 243] on icon at bounding box center [848, 238] width 9 height 15
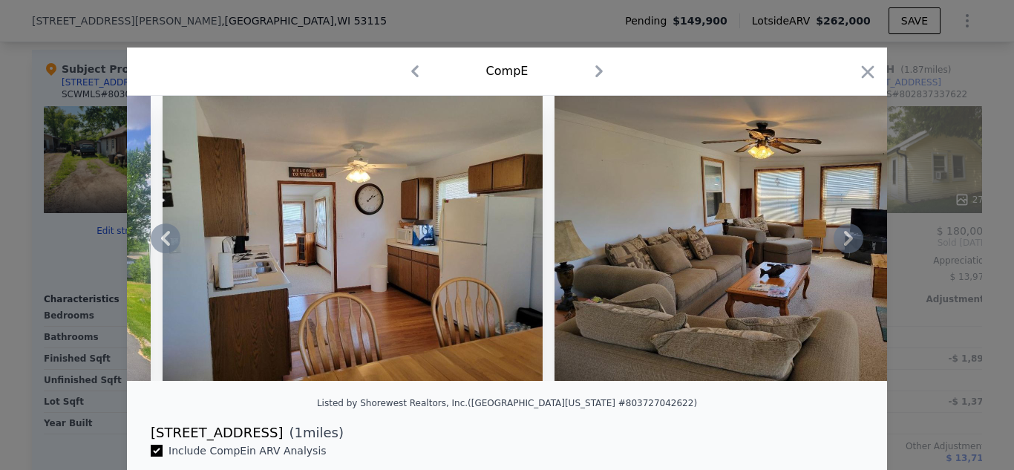
click at [846, 243] on icon at bounding box center [848, 238] width 9 height 15
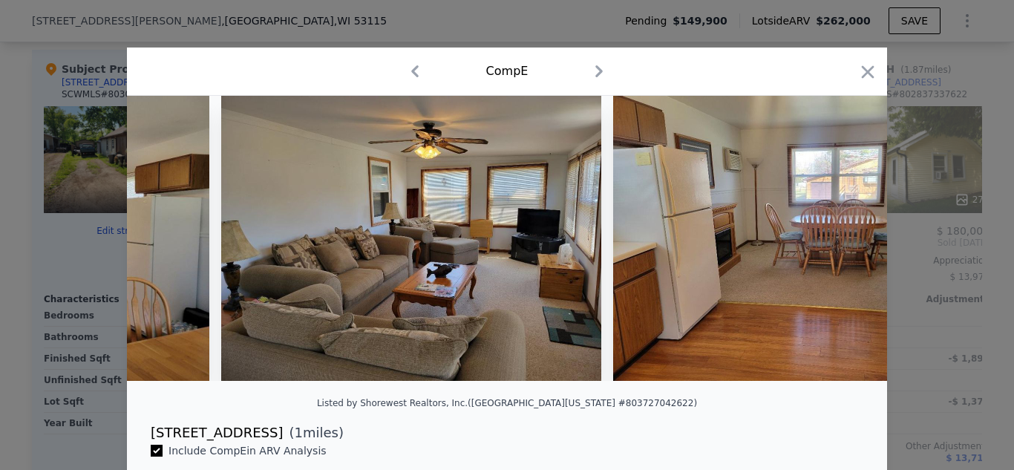
scroll to position [0, 713]
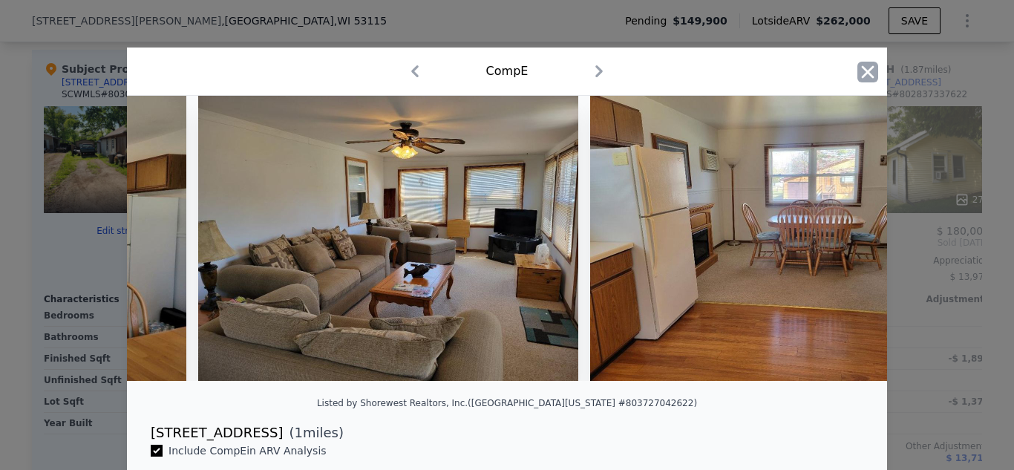
click at [865, 69] on icon "button" at bounding box center [868, 71] width 13 height 13
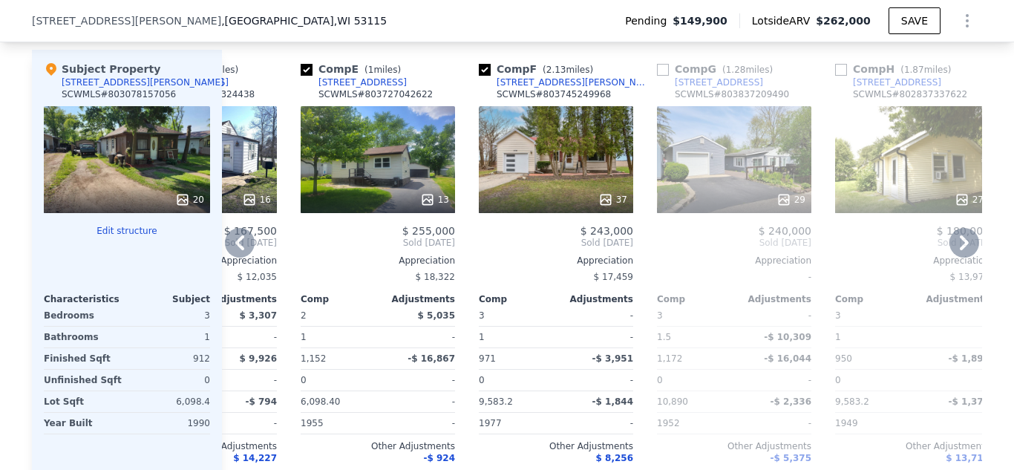
click at [604, 195] on icon at bounding box center [605, 199] width 15 height 15
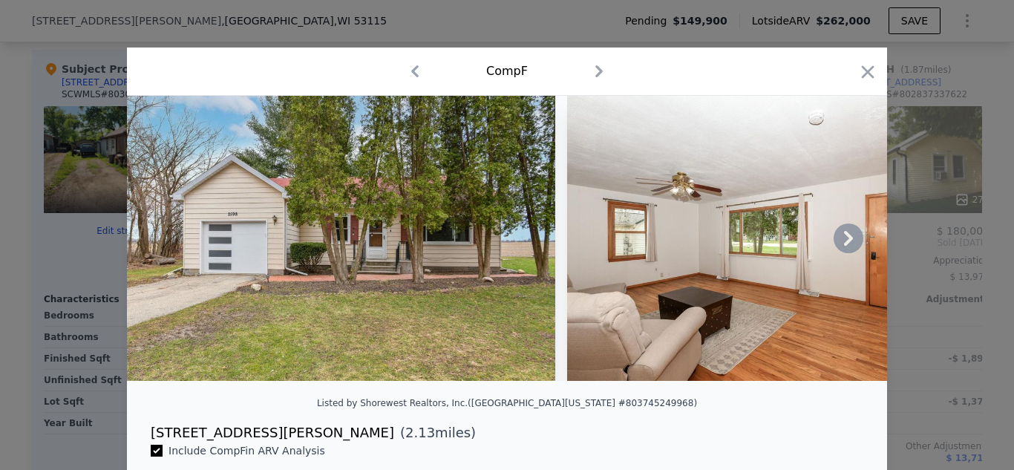
click at [845, 238] on icon at bounding box center [849, 238] width 30 height 30
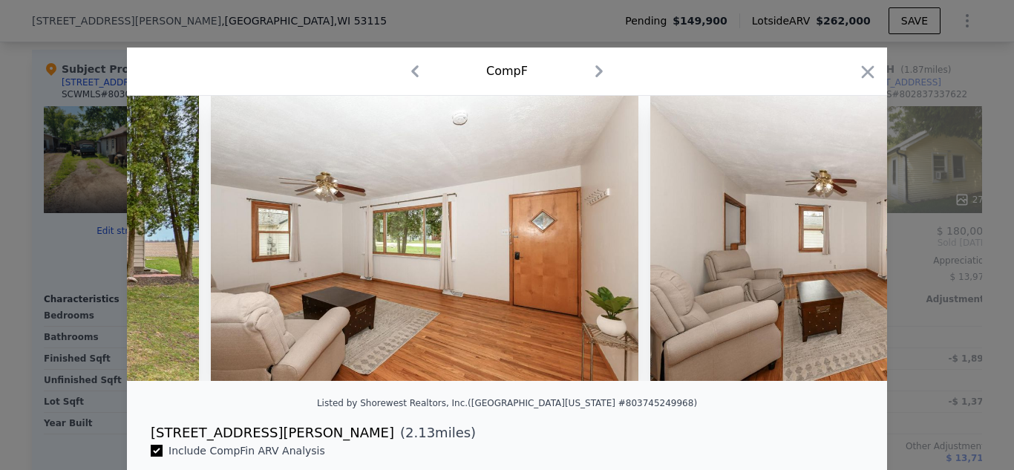
click at [845, 238] on img at bounding box center [864, 238] width 428 height 285
click at [845, 238] on icon at bounding box center [849, 238] width 30 height 30
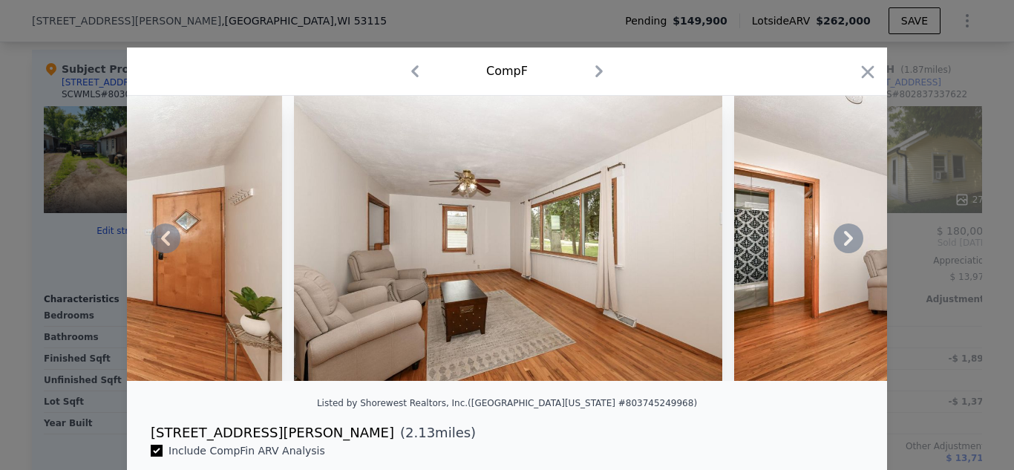
click at [845, 238] on icon at bounding box center [849, 238] width 30 height 30
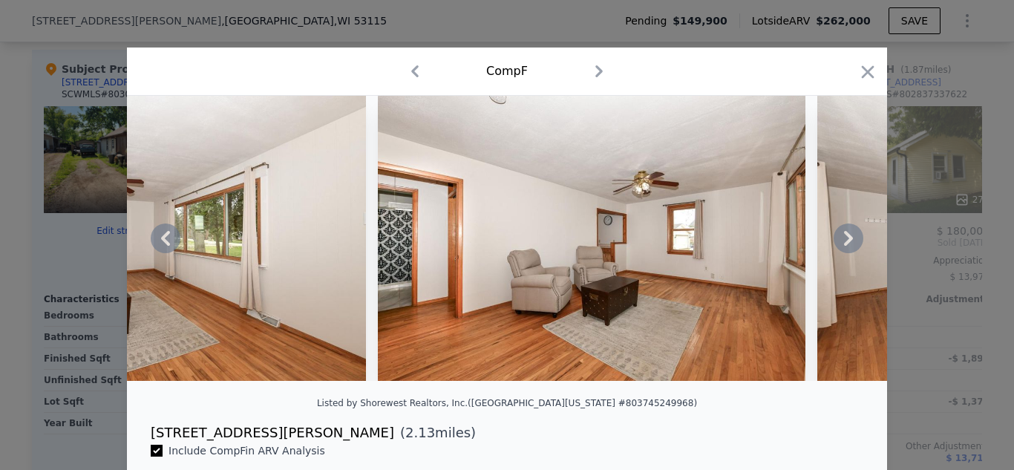
click at [845, 238] on icon at bounding box center [849, 238] width 30 height 30
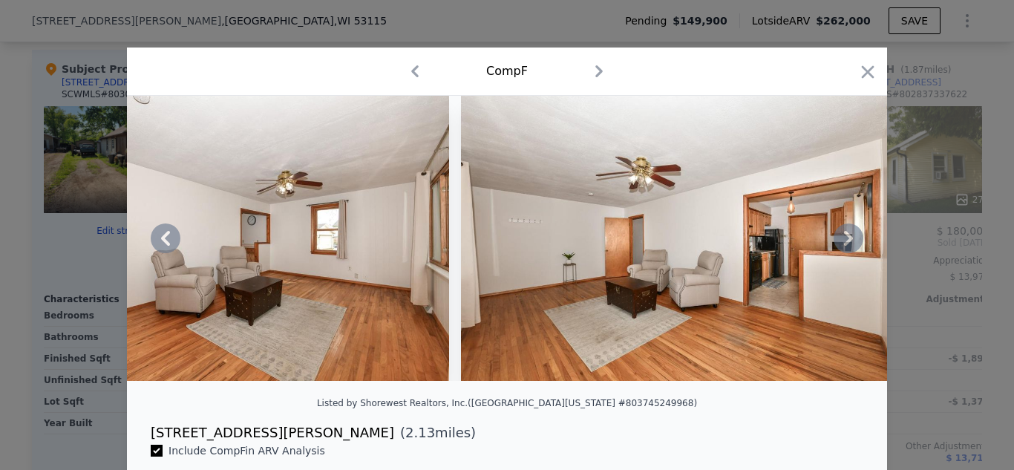
click at [845, 238] on icon at bounding box center [849, 238] width 30 height 30
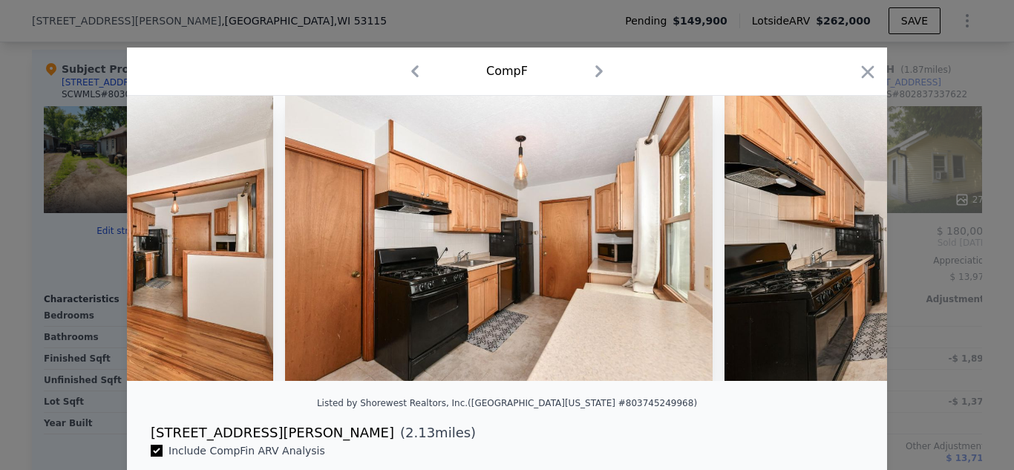
scroll to position [0, 2138]
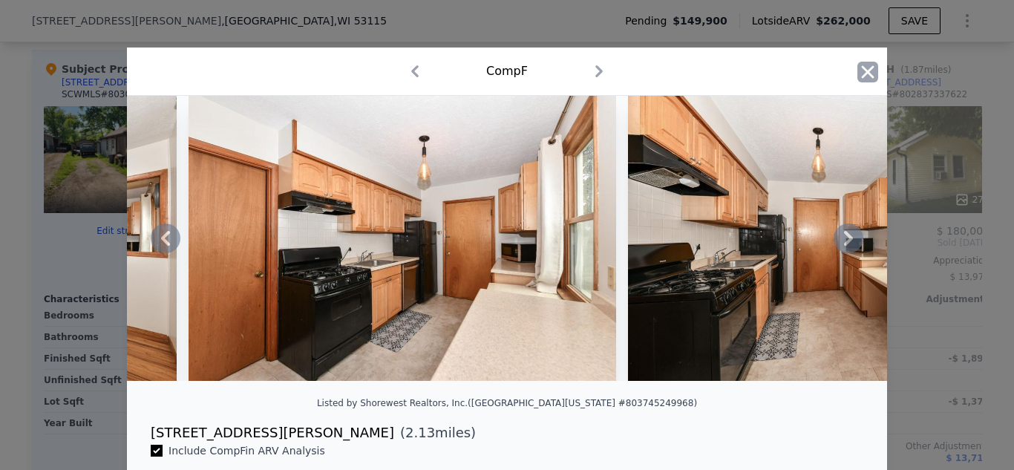
click at [866, 73] on icon "button" at bounding box center [868, 71] width 13 height 13
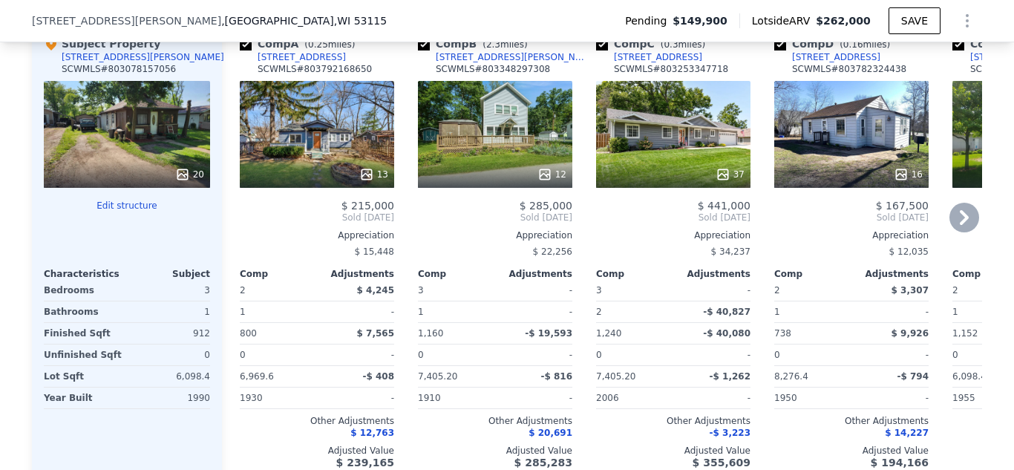
scroll to position [1611, 0]
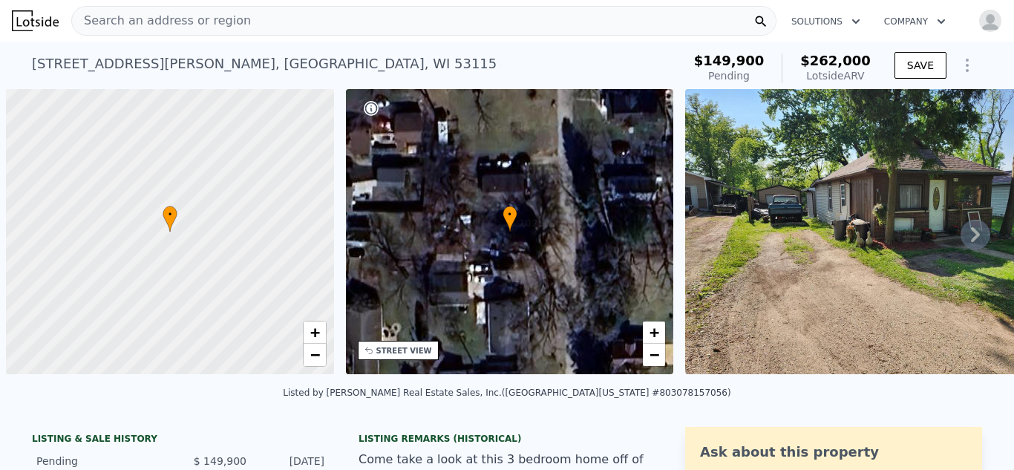
scroll to position [0, 6]
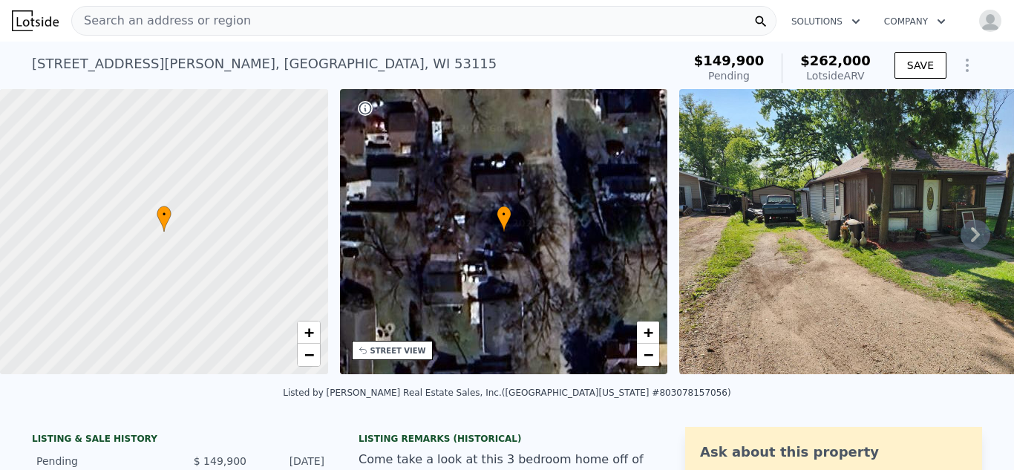
click at [249, 18] on div "Search an address or region" at bounding box center [423, 21] width 705 height 30
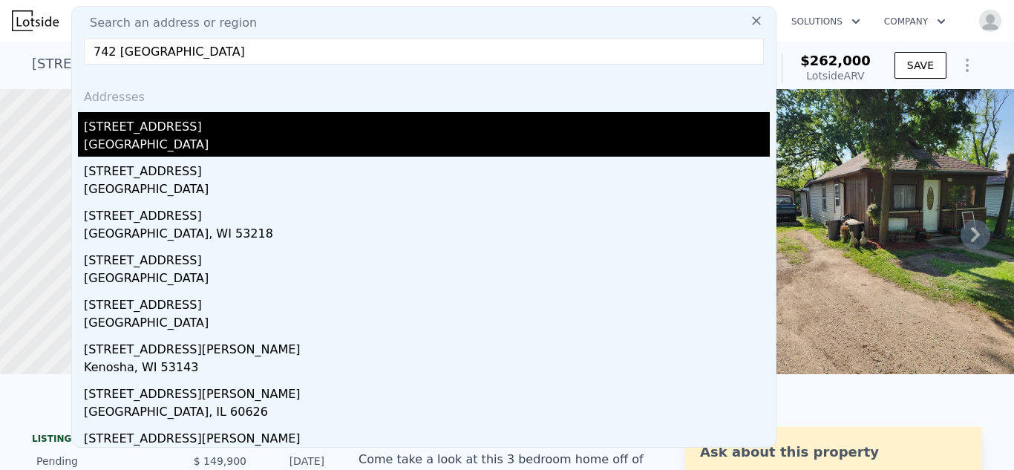
type input "742 [GEOGRAPHIC_DATA]"
click at [166, 128] on div "[STREET_ADDRESS]" at bounding box center [427, 124] width 686 height 24
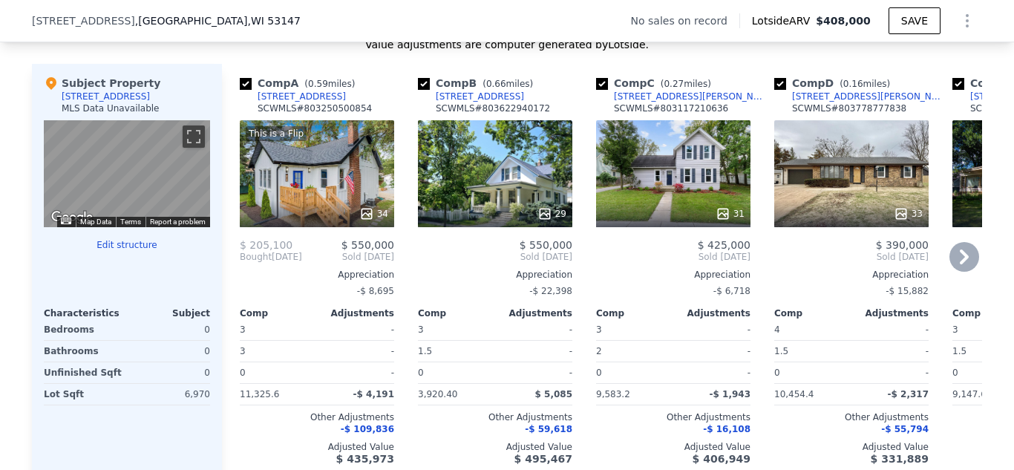
scroll to position [1390, 0]
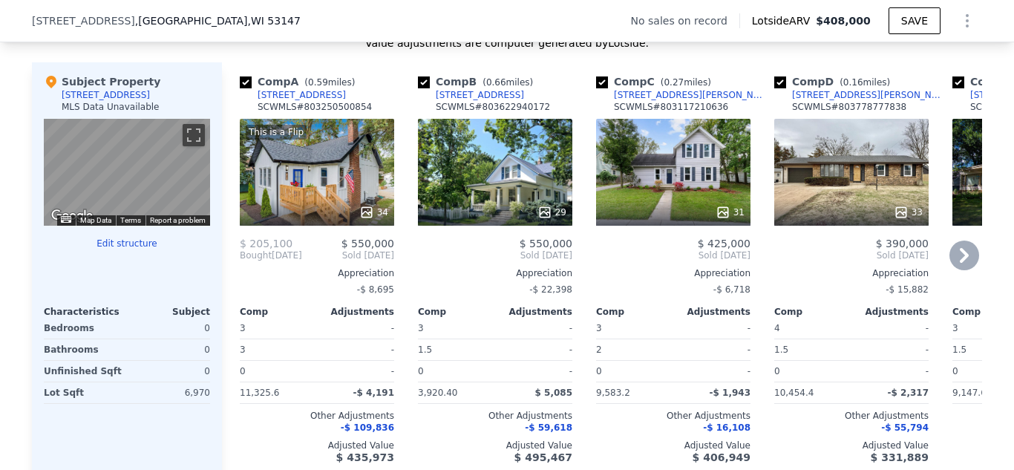
click at [964, 253] on icon at bounding box center [964, 255] width 9 height 15
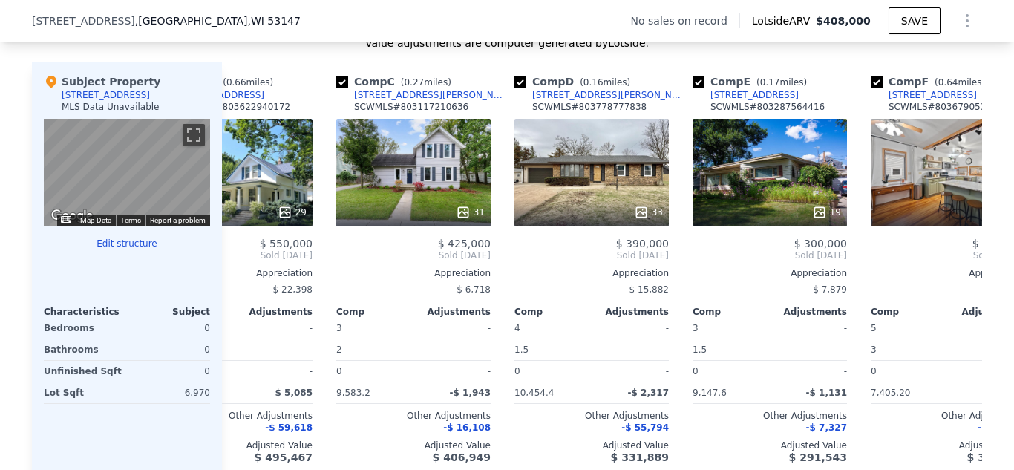
scroll to position [0, 356]
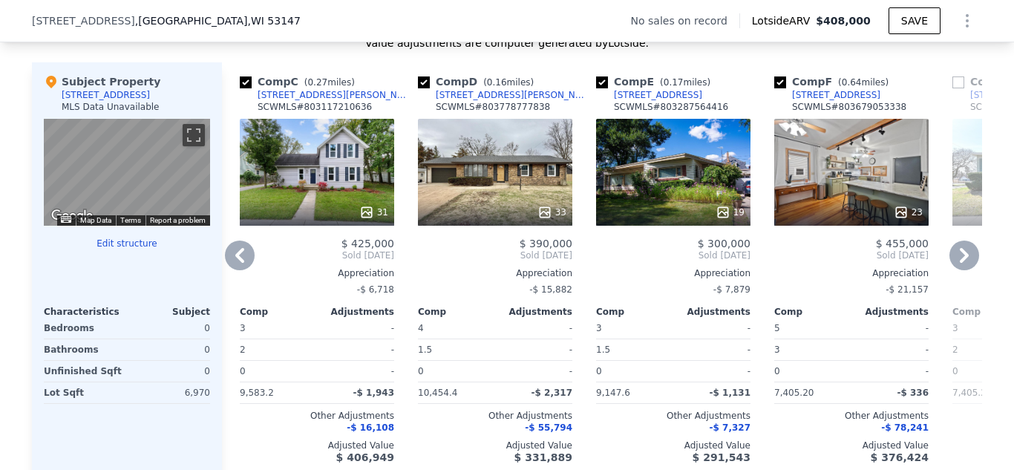
click at [964, 253] on icon at bounding box center [964, 255] width 9 height 15
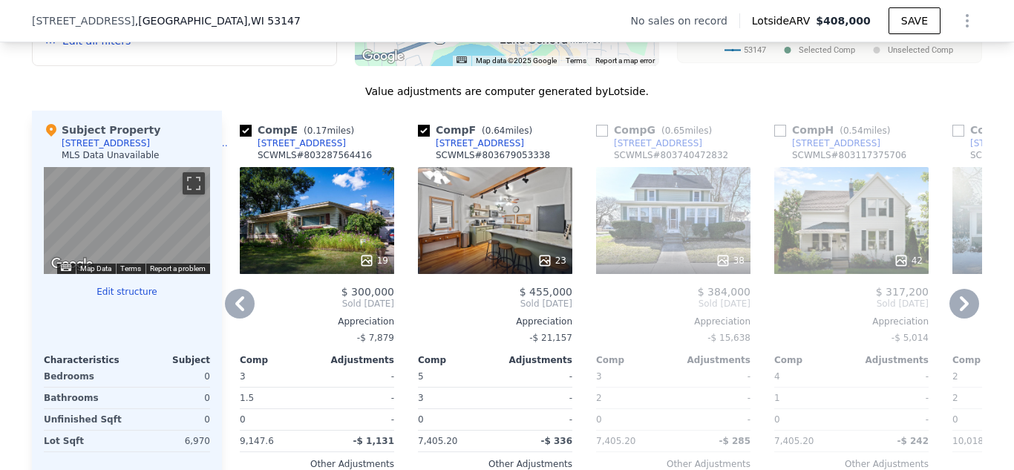
scroll to position [1333, 0]
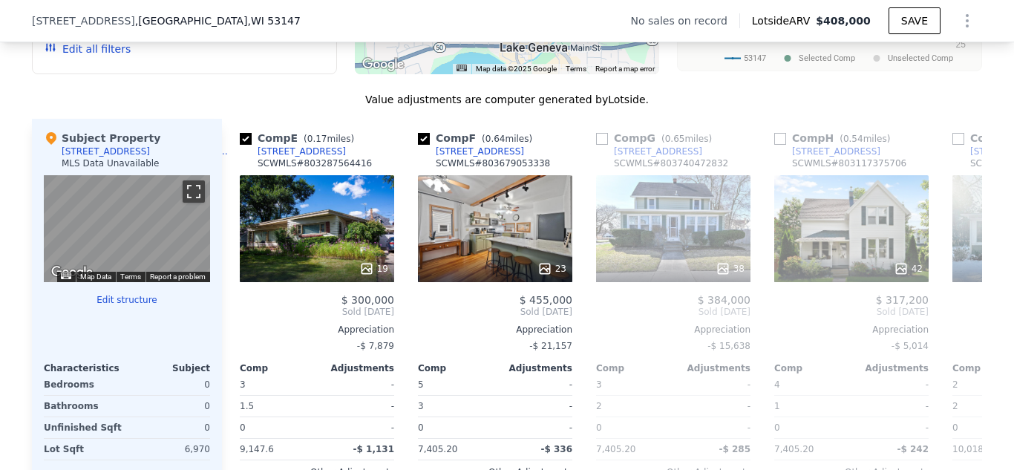
click at [195, 191] on button "Toggle fullscreen view" at bounding box center [194, 191] width 22 height 22
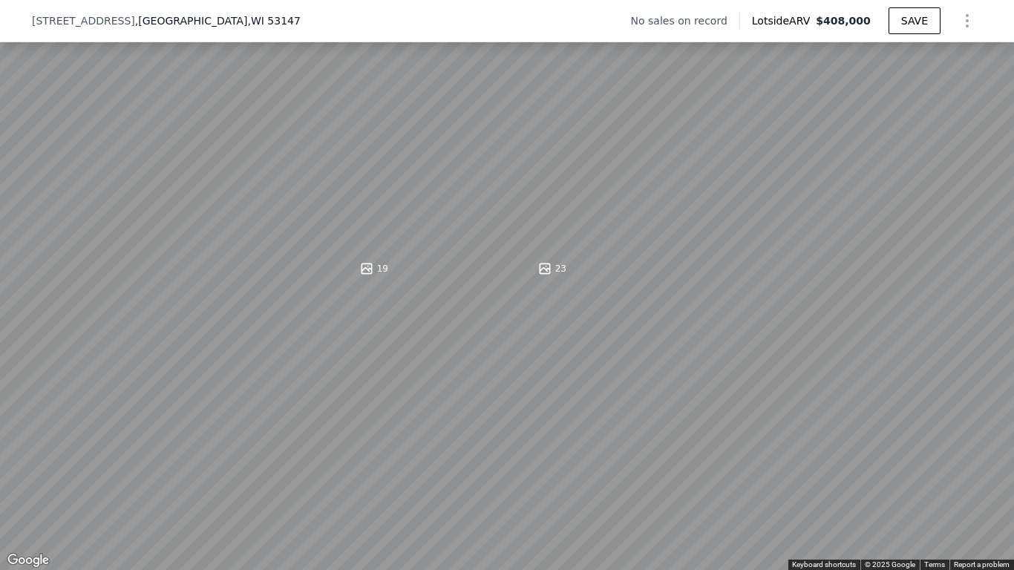
click at [1000, 17] on button "Toggle fullscreen view" at bounding box center [998, 16] width 22 height 22
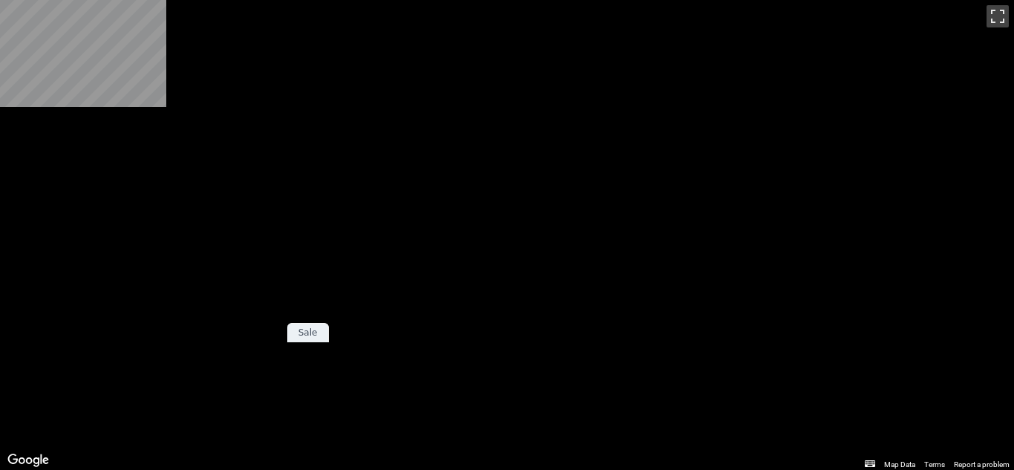
scroll to position [0, 0]
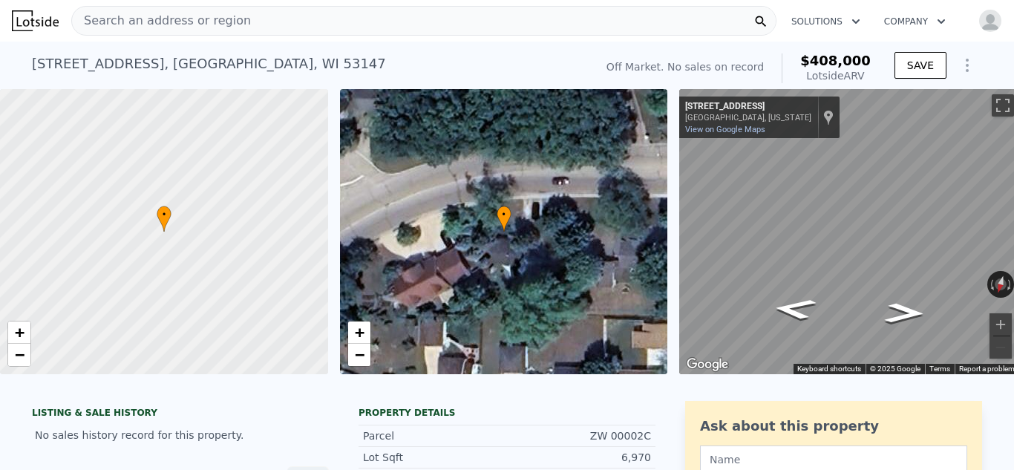
click at [180, 24] on span "Search an address or region" at bounding box center [161, 21] width 179 height 18
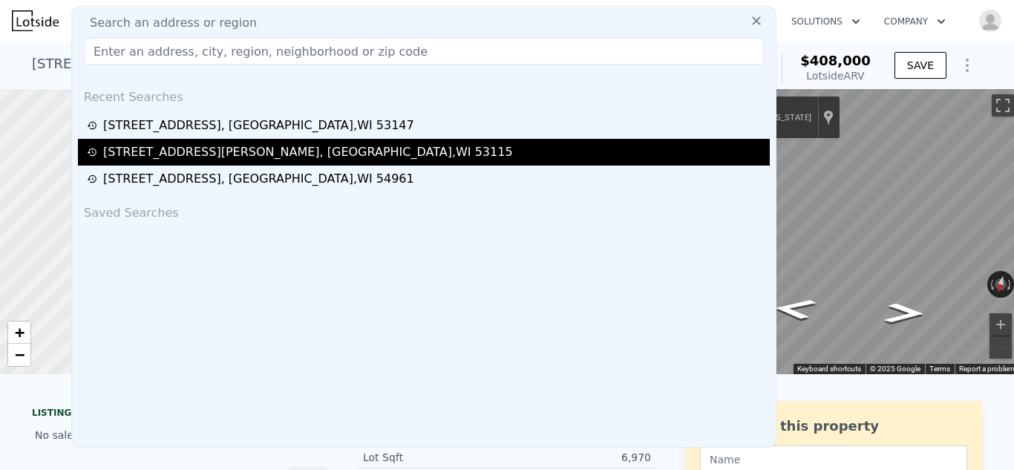
click at [138, 148] on div "[STREET_ADDRESS][PERSON_NAME]" at bounding box center [308, 152] width 410 height 18
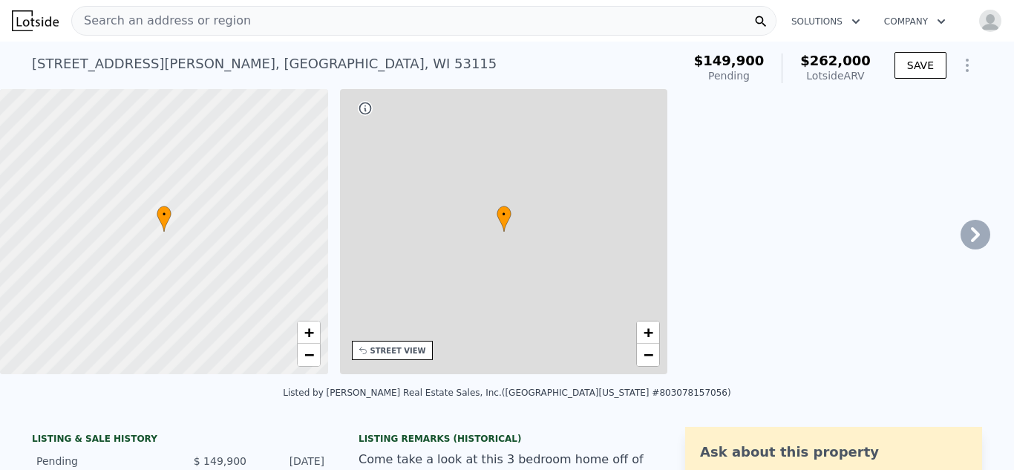
type input "3"
type input "2"
type input "704"
type input "1240"
type input "5662.8"
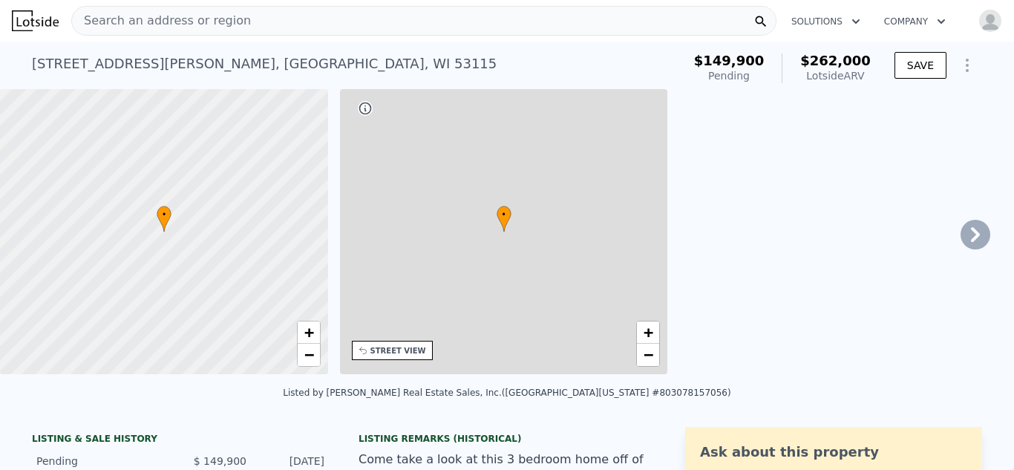
type input "10890"
type input "$ 262,000"
type input "4"
type input "$ 88,172"
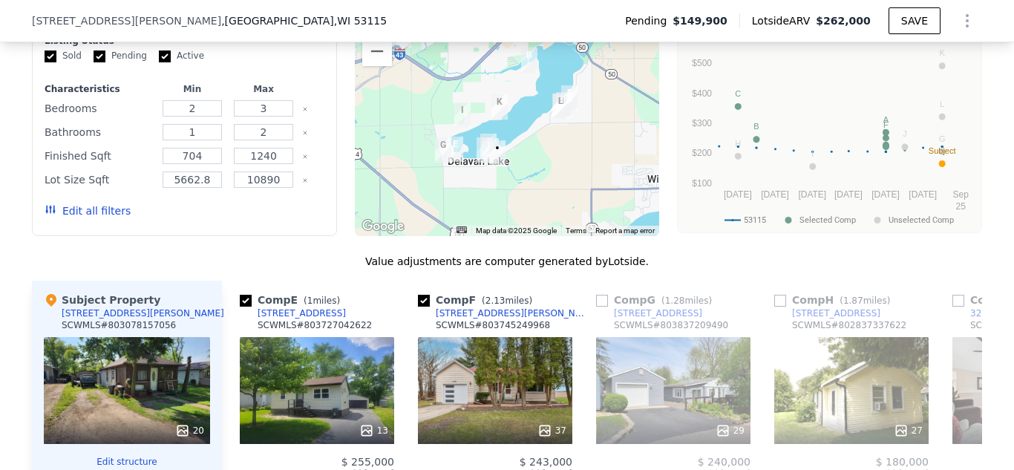
scroll to position [1514, 0]
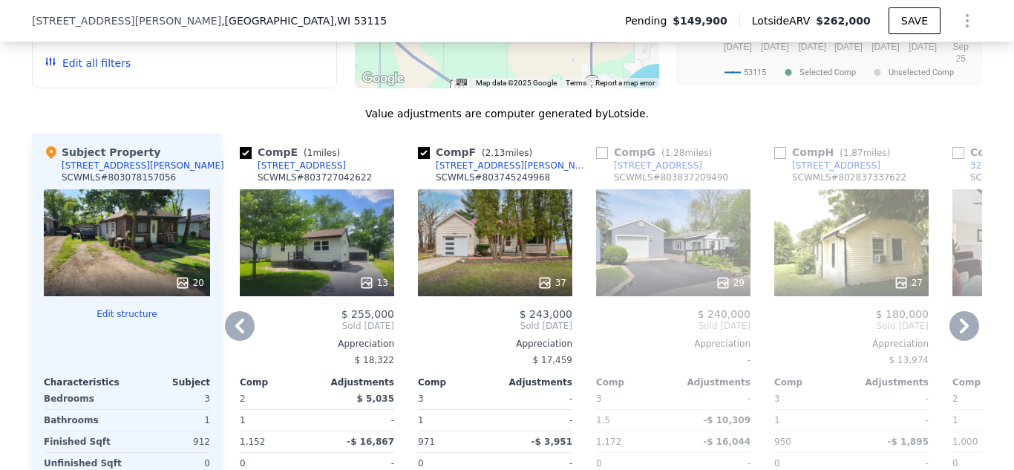
click at [241, 321] on icon at bounding box center [240, 326] width 30 height 30
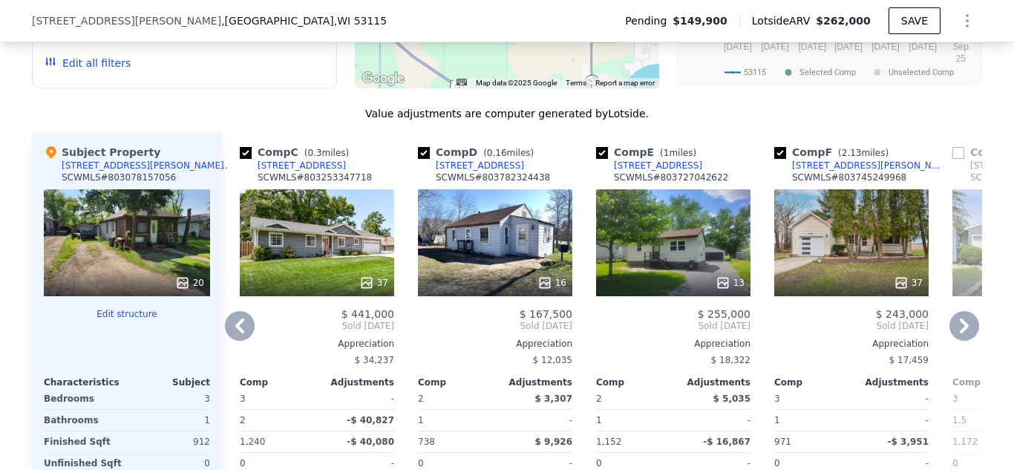
click at [240, 326] on icon at bounding box center [239, 326] width 9 height 15
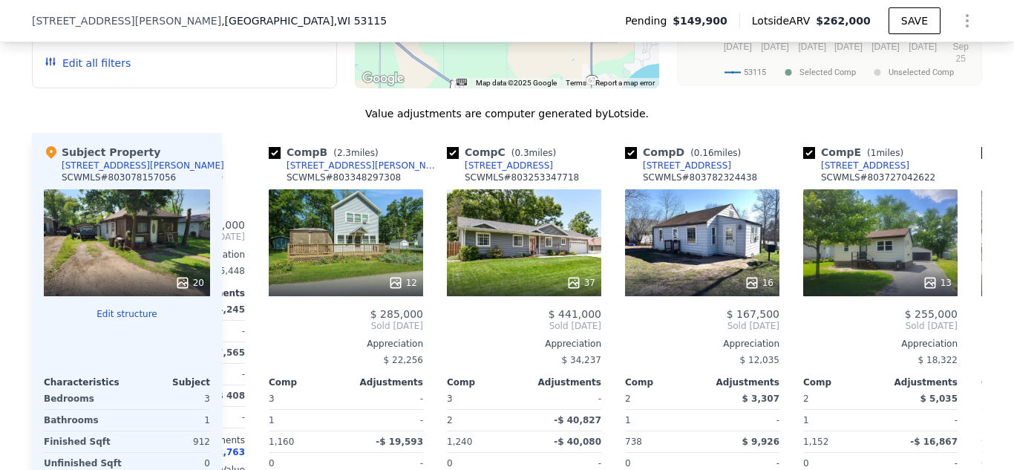
scroll to position [0, 0]
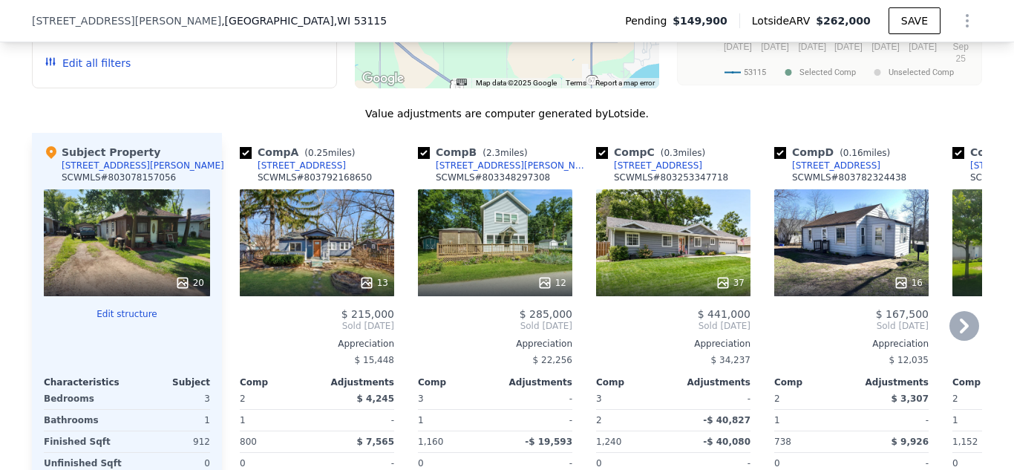
click at [289, 165] on div "[STREET_ADDRESS]" at bounding box center [302, 166] width 88 height 12
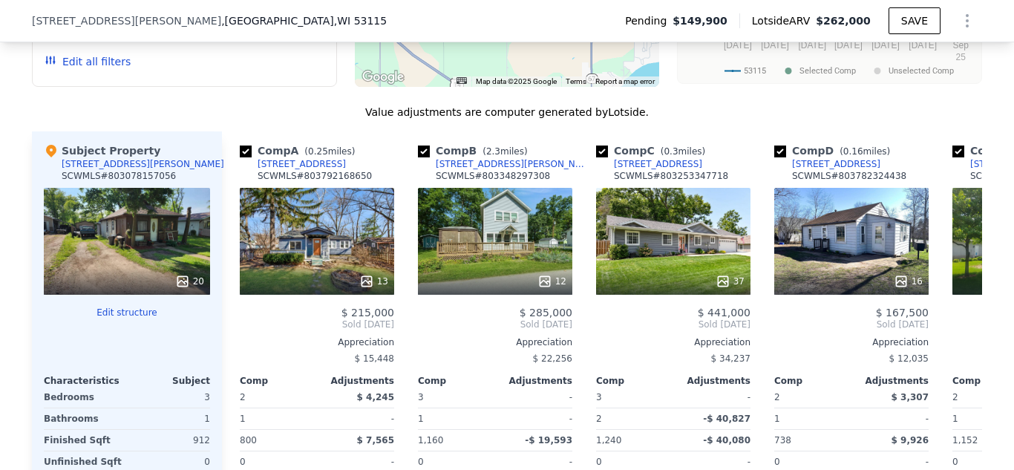
scroll to position [1520, 0]
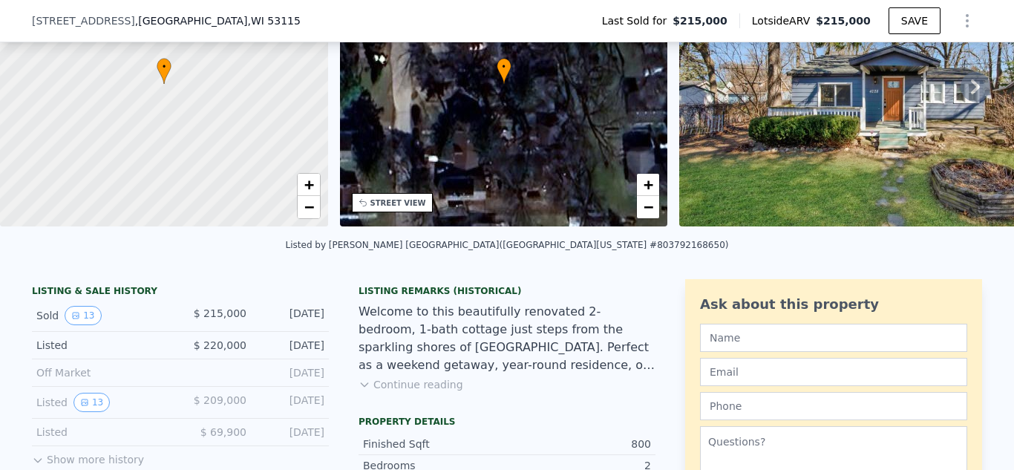
scroll to position [144, 0]
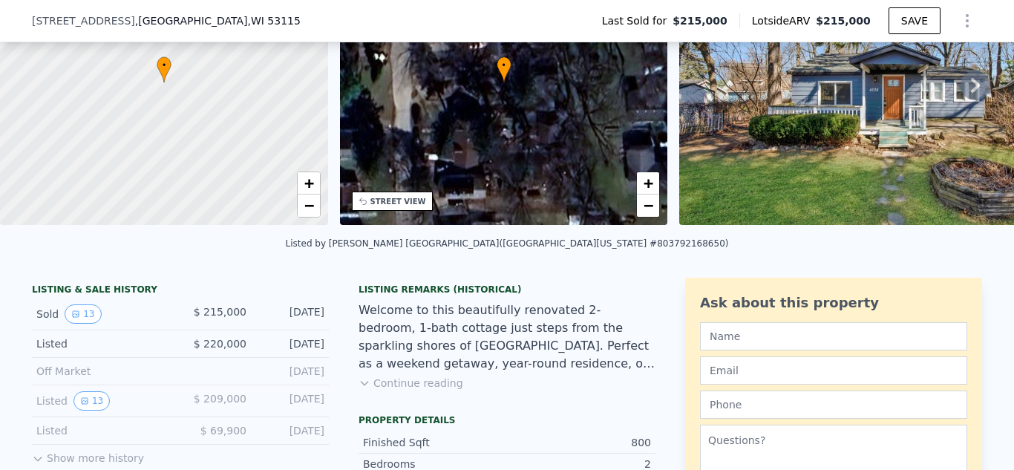
click at [435, 388] on button "Continue reading" at bounding box center [411, 383] width 105 height 15
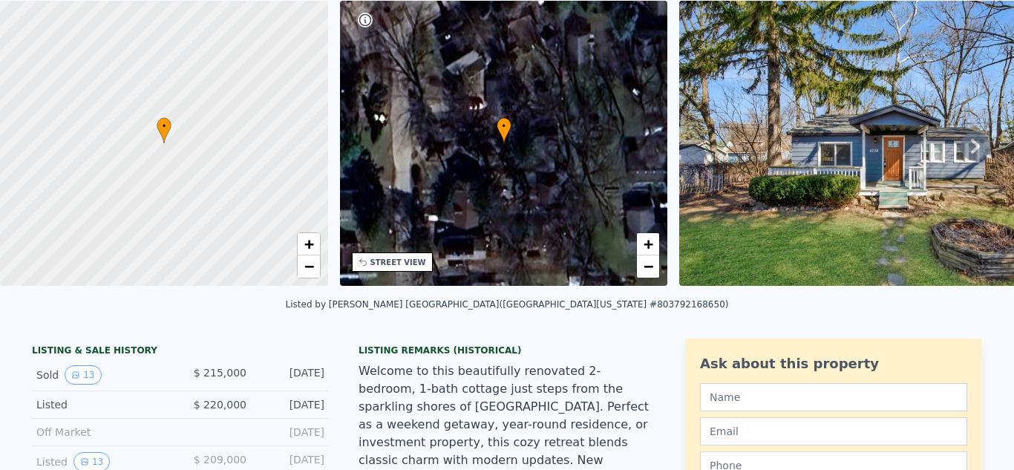
scroll to position [40, 0]
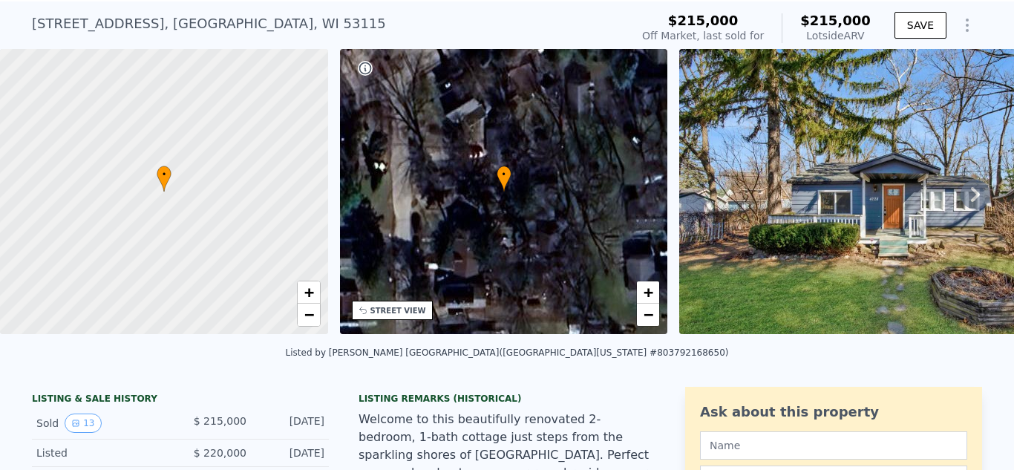
click at [976, 192] on icon at bounding box center [975, 194] width 9 height 15
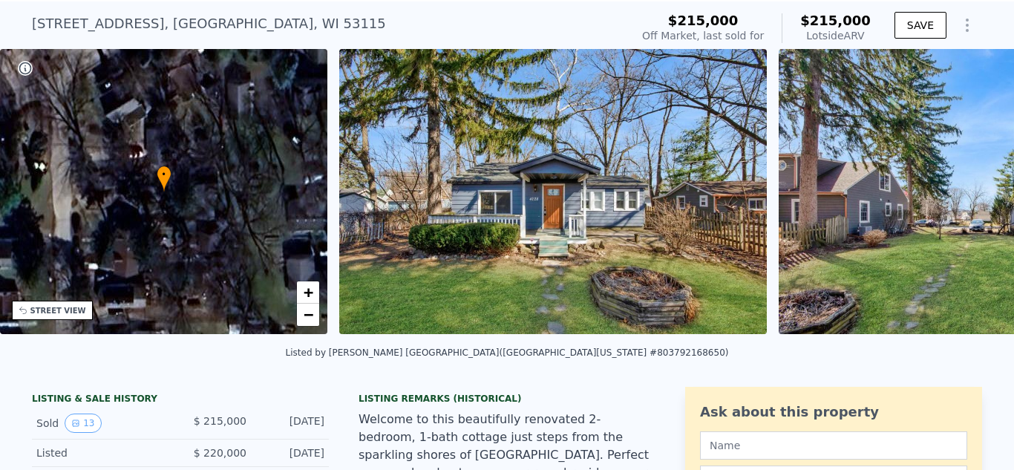
scroll to position [0, 345]
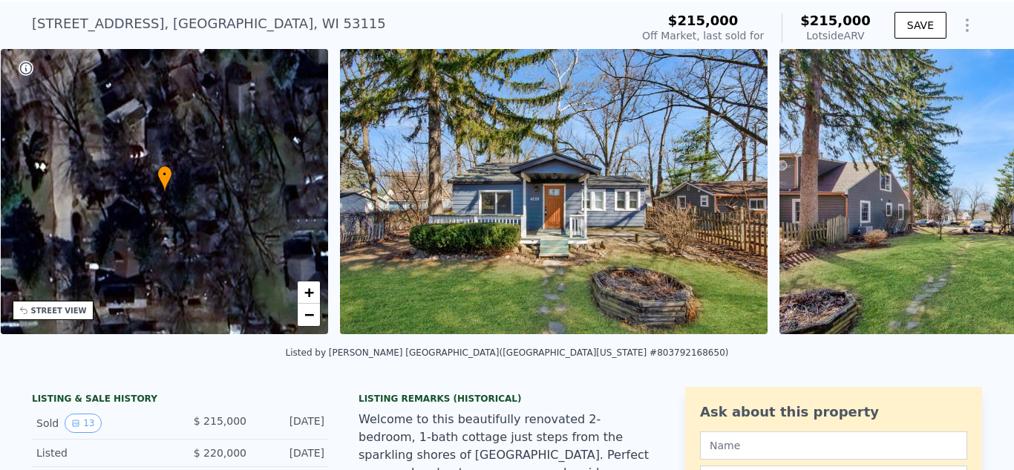
click at [976, 192] on img at bounding box center [994, 191] width 428 height 285
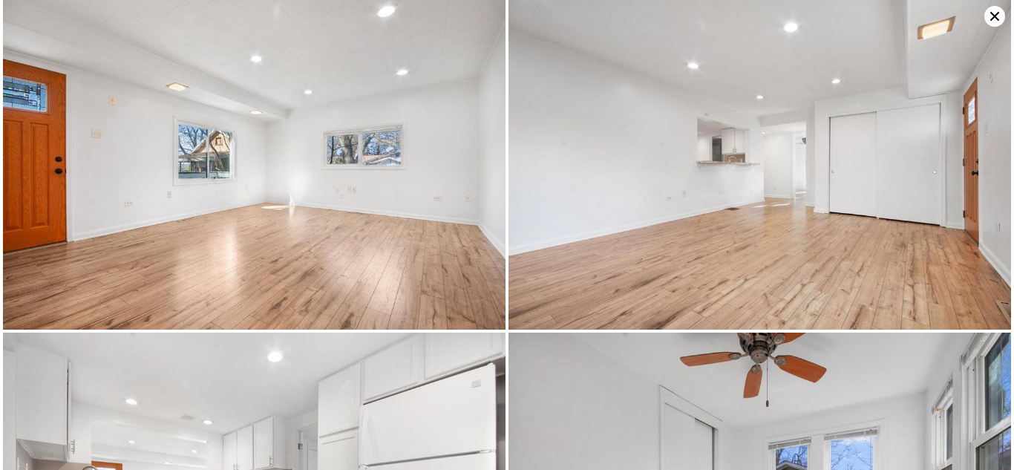
scroll to position [339, 0]
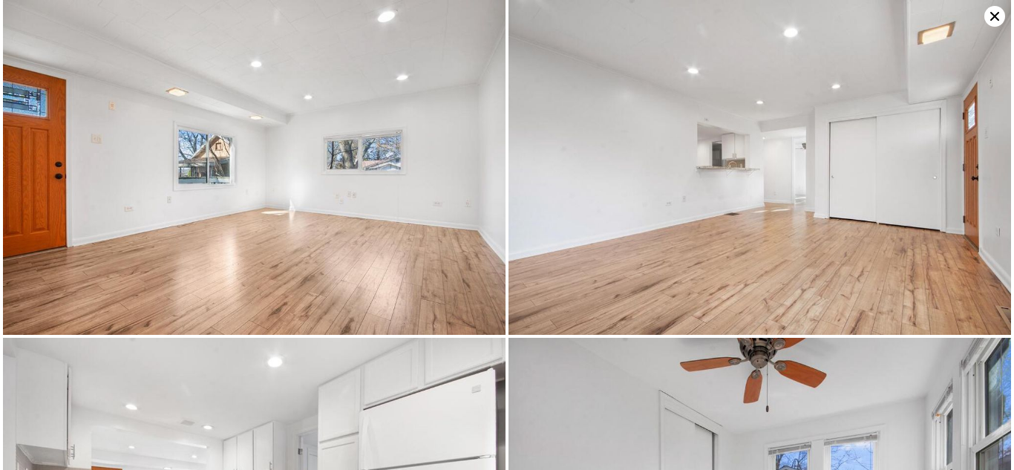
click at [990, 19] on icon at bounding box center [994, 16] width 21 height 21
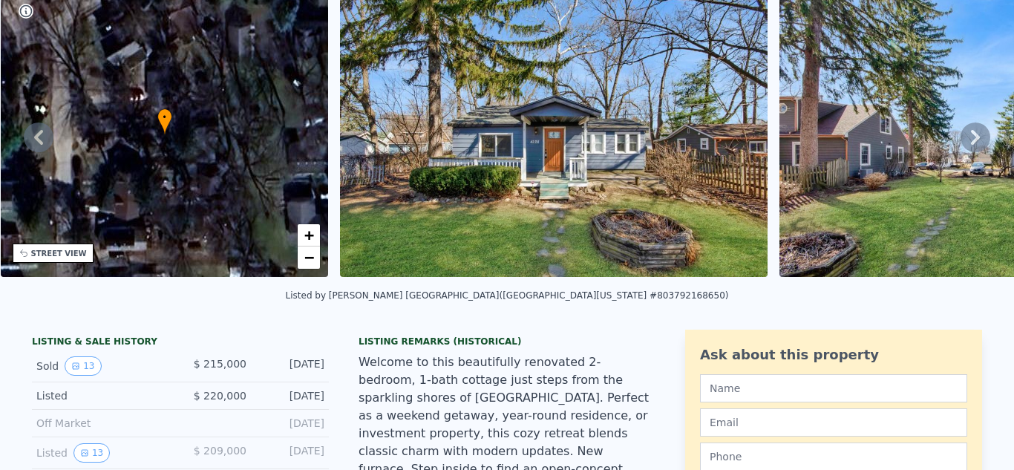
scroll to position [0, 0]
